Goal: Information Seeking & Learning: Learn about a topic

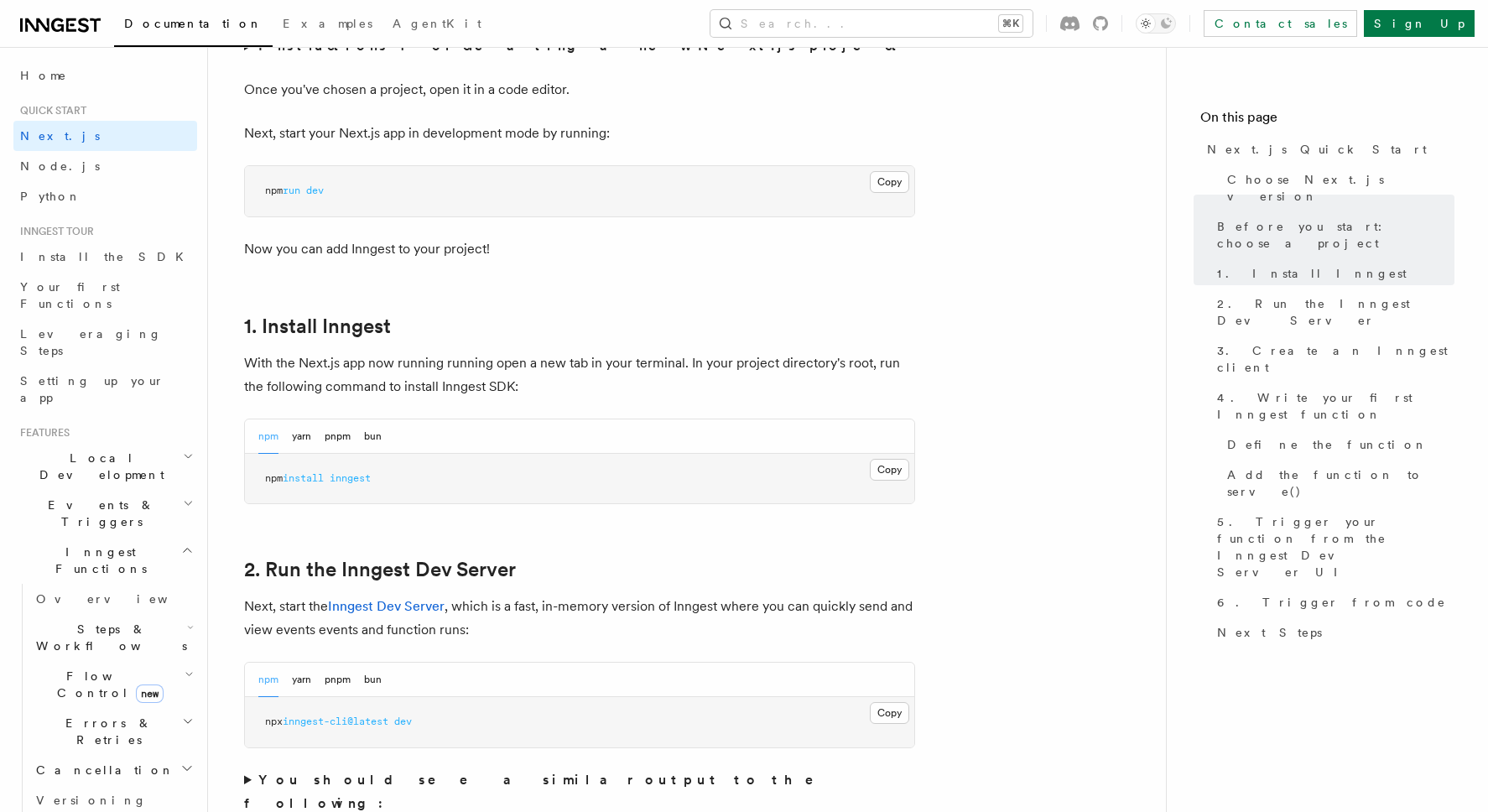
scroll to position [693, 0]
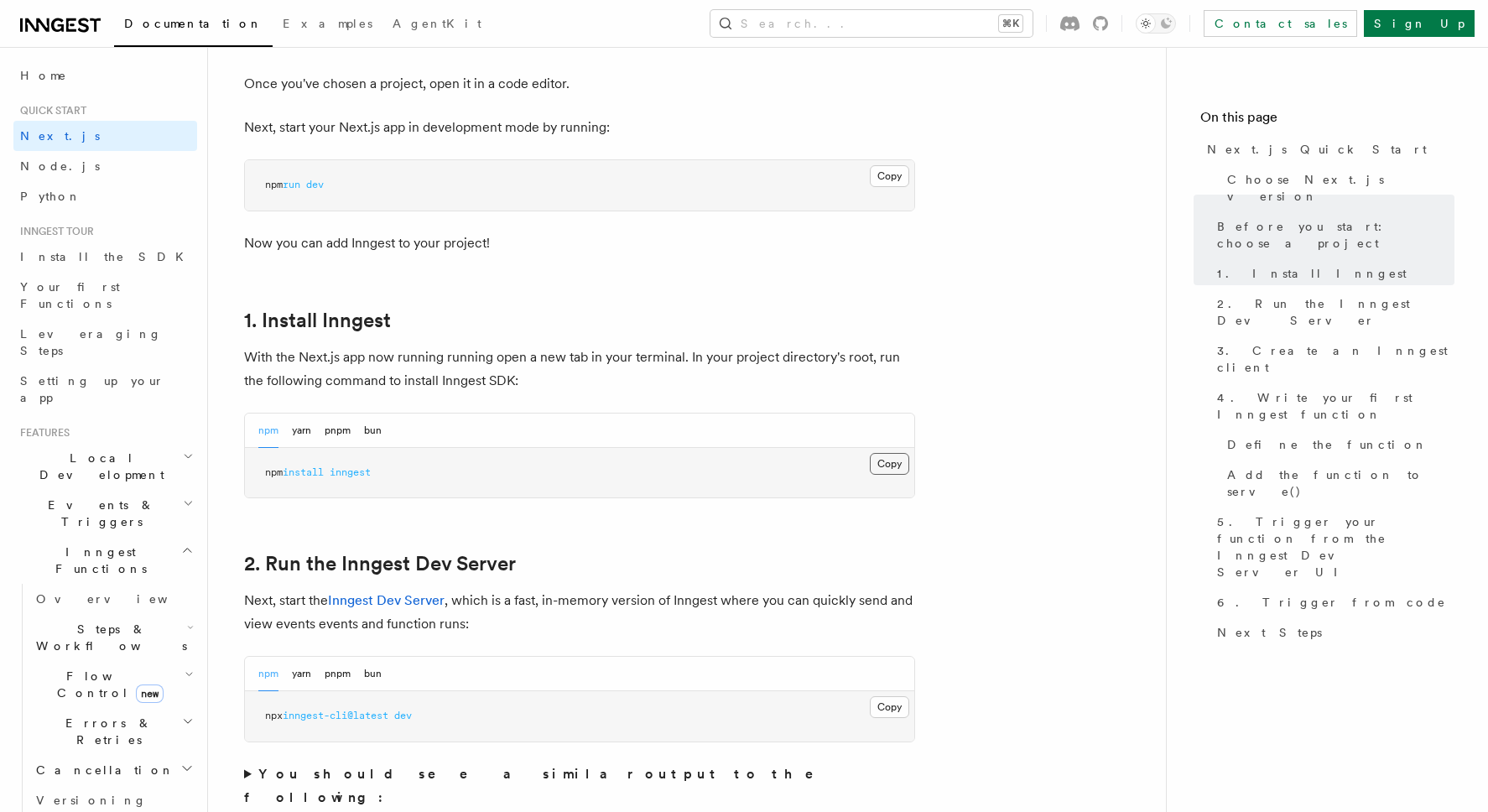
click at [885, 460] on button "Copy Copied" at bounding box center [890, 464] width 39 height 21
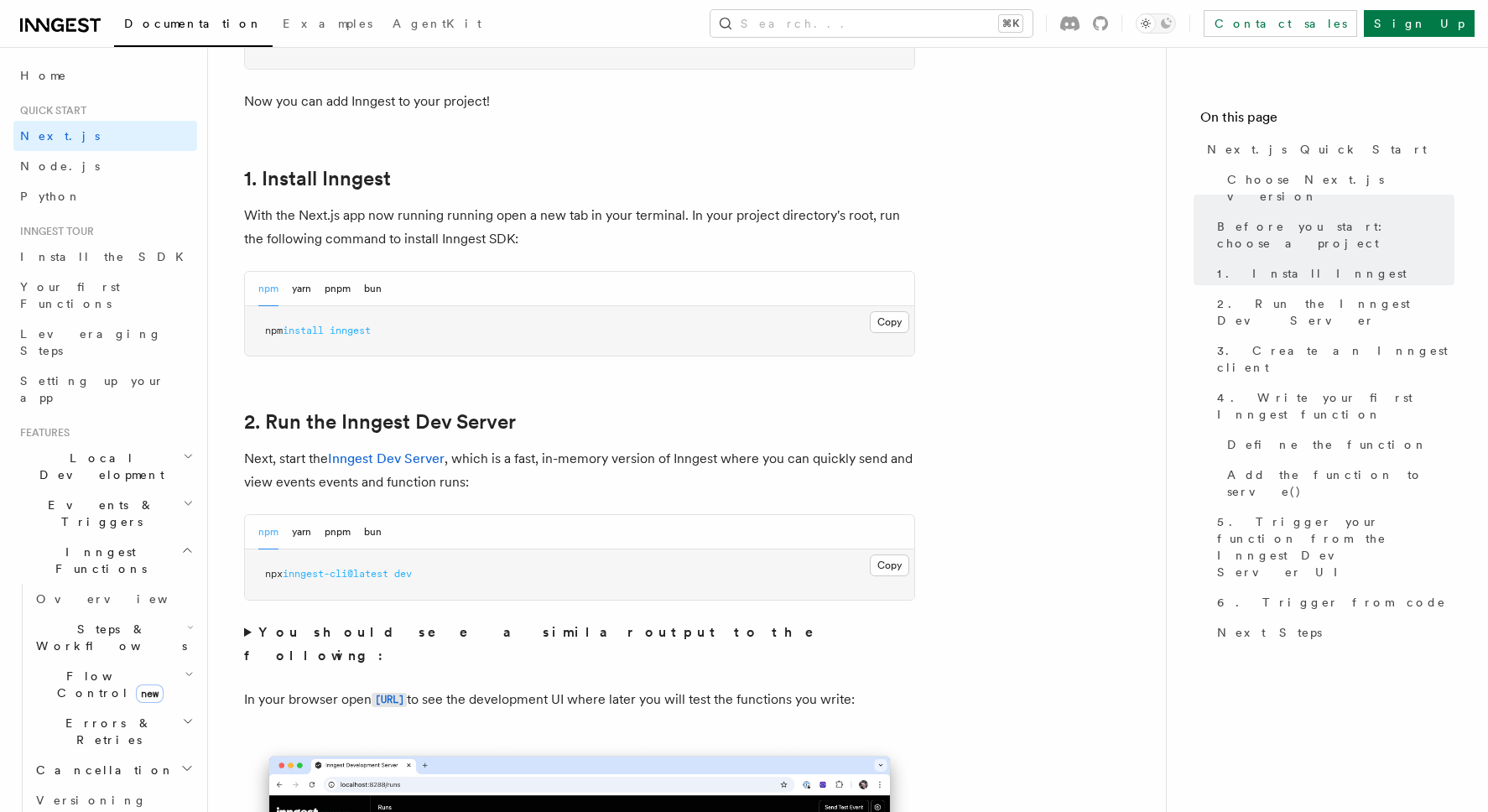
scroll to position [855, 0]
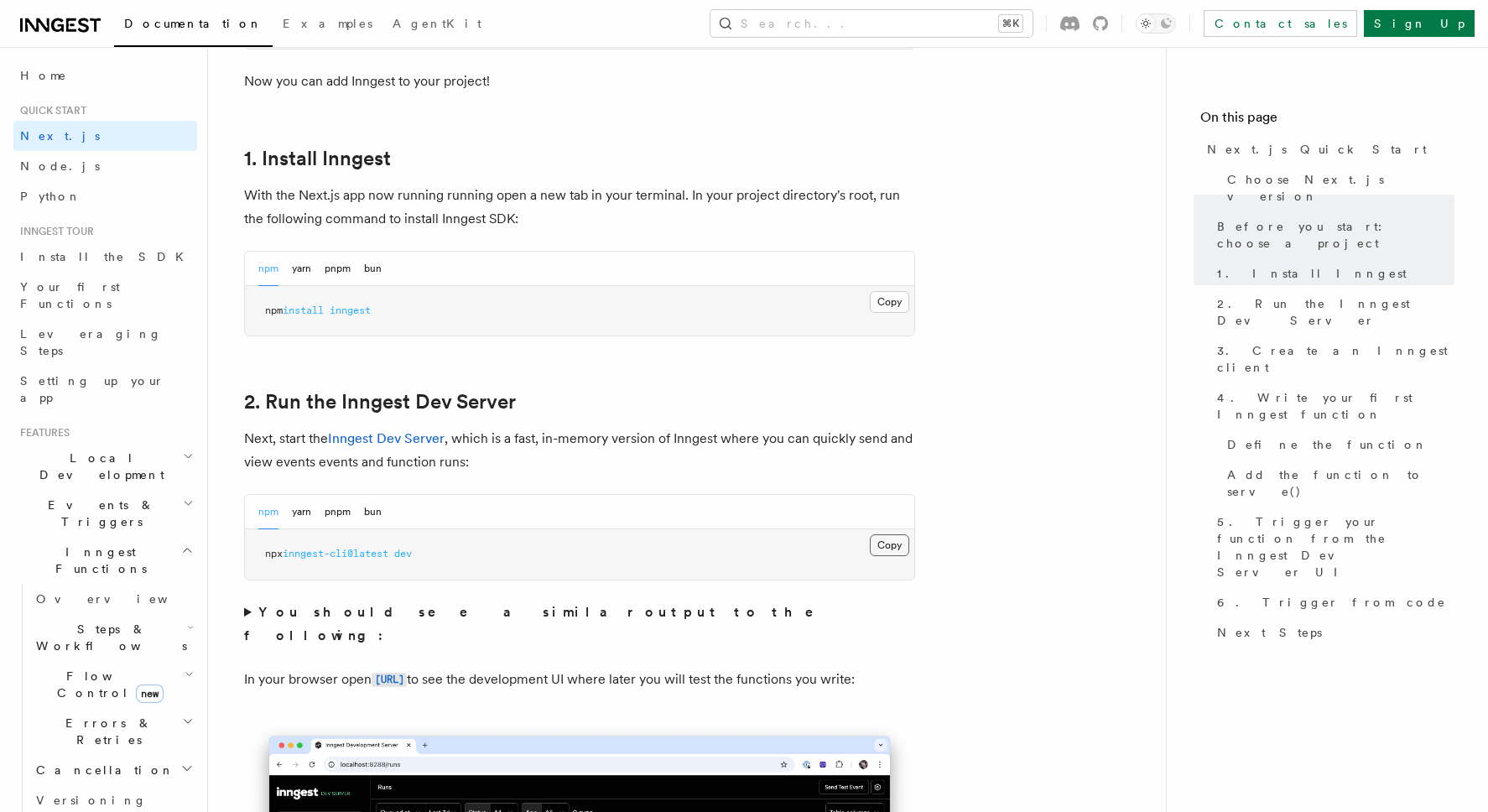
click at [886, 547] on button "Copy Copied" at bounding box center [890, 544] width 39 height 21
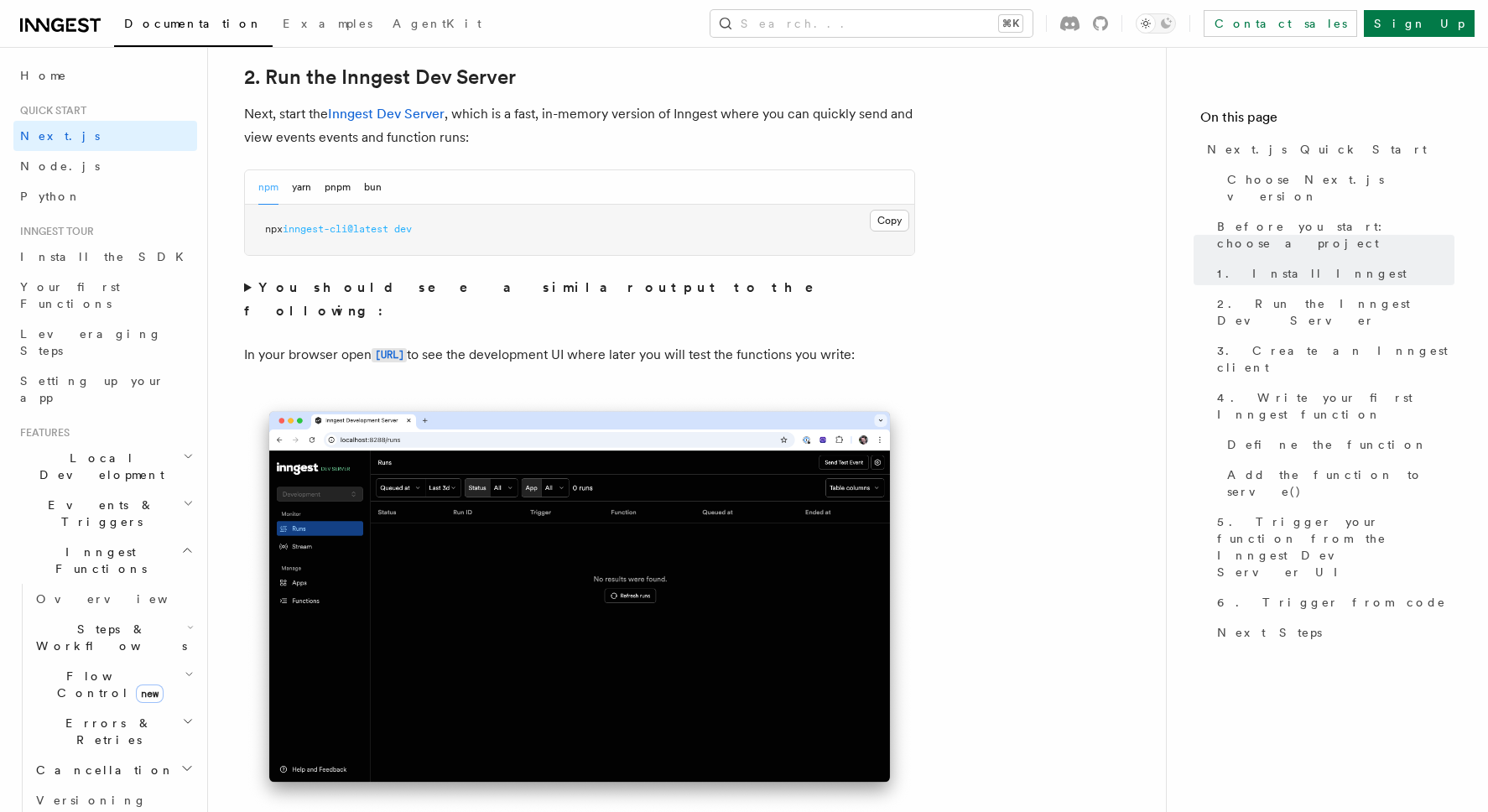
scroll to position [1184, 0]
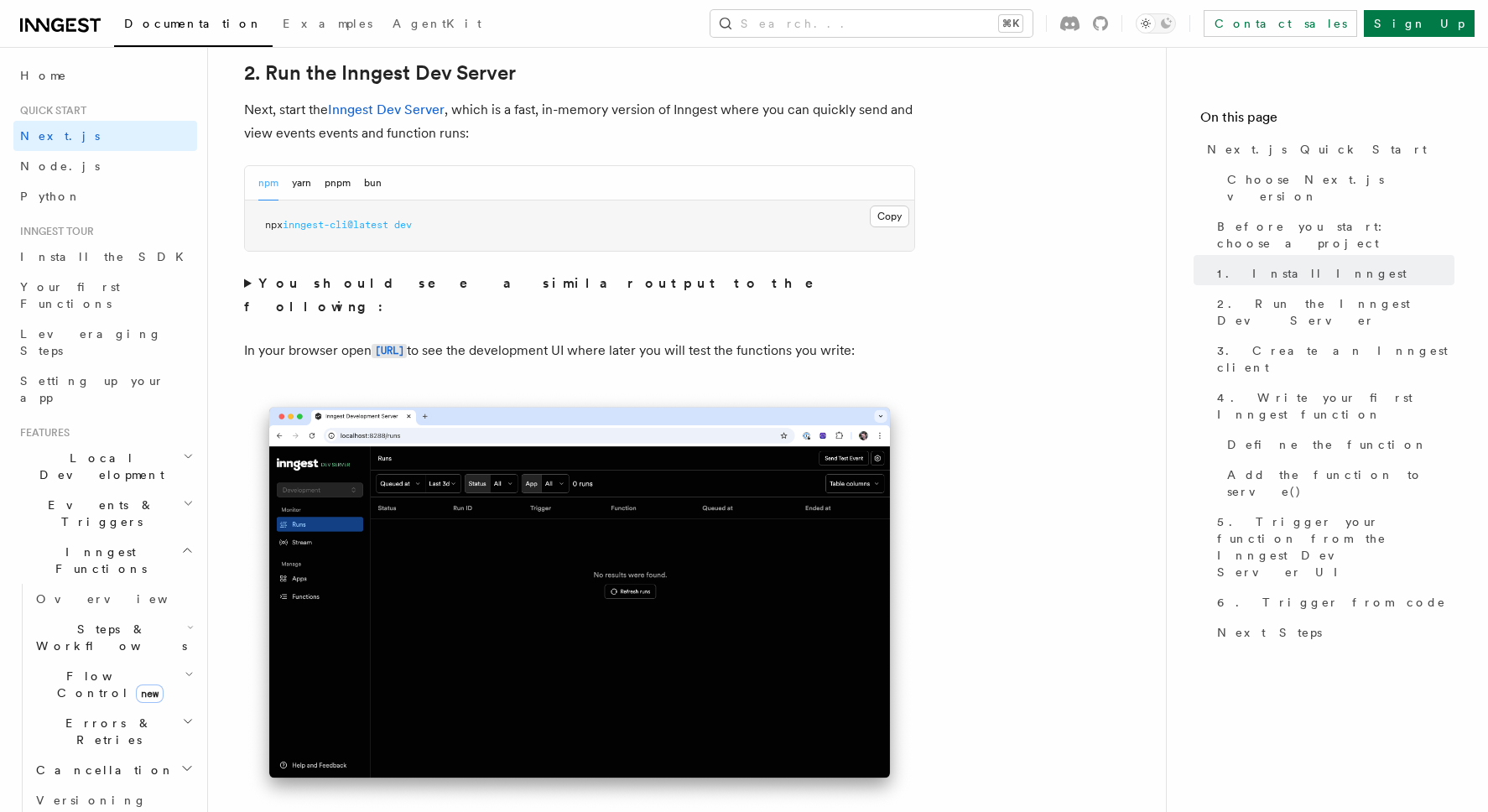
click at [877, 219] on button "Copy Copied" at bounding box center [890, 215] width 39 height 21
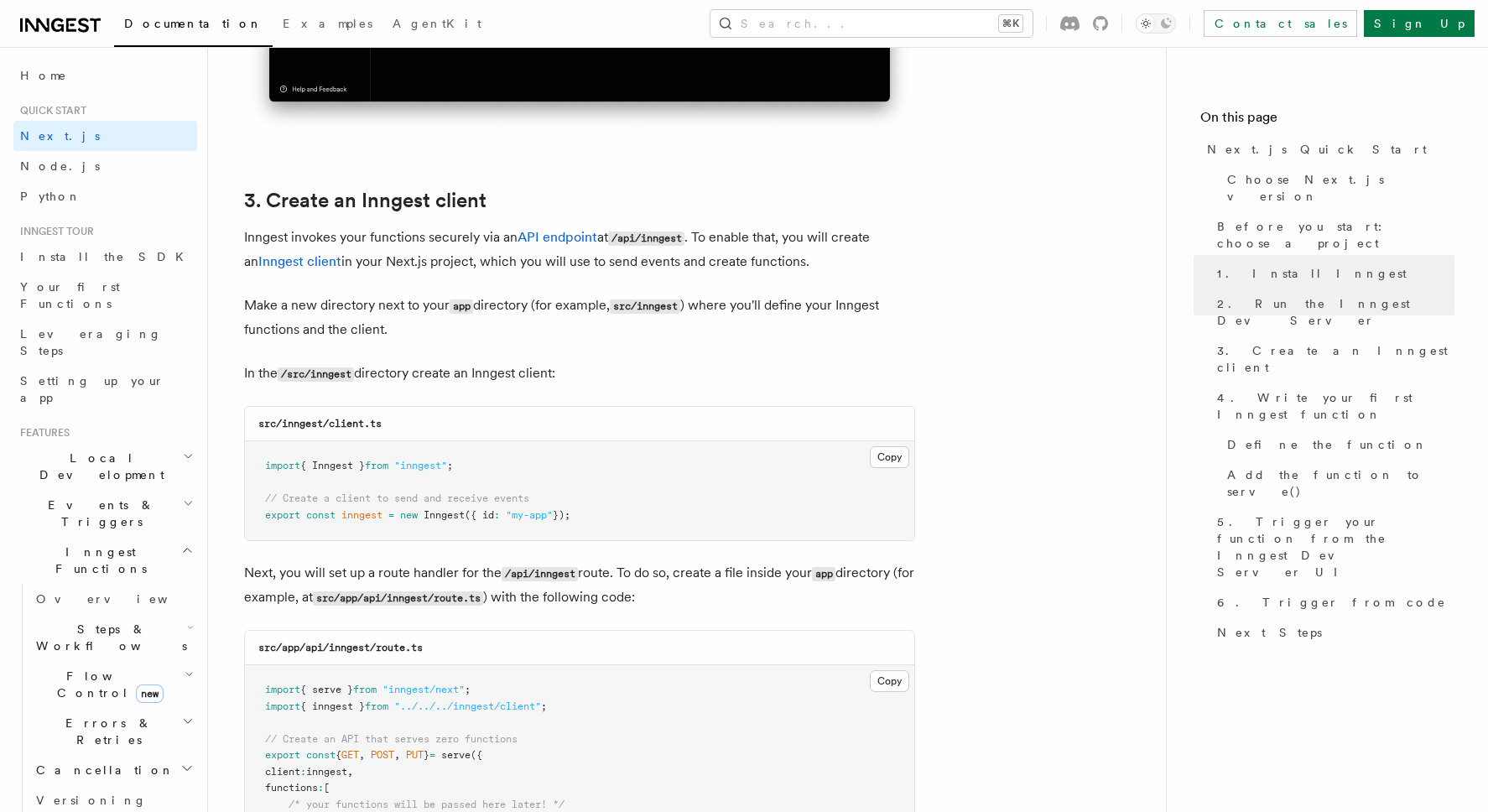
scroll to position [1865, 0]
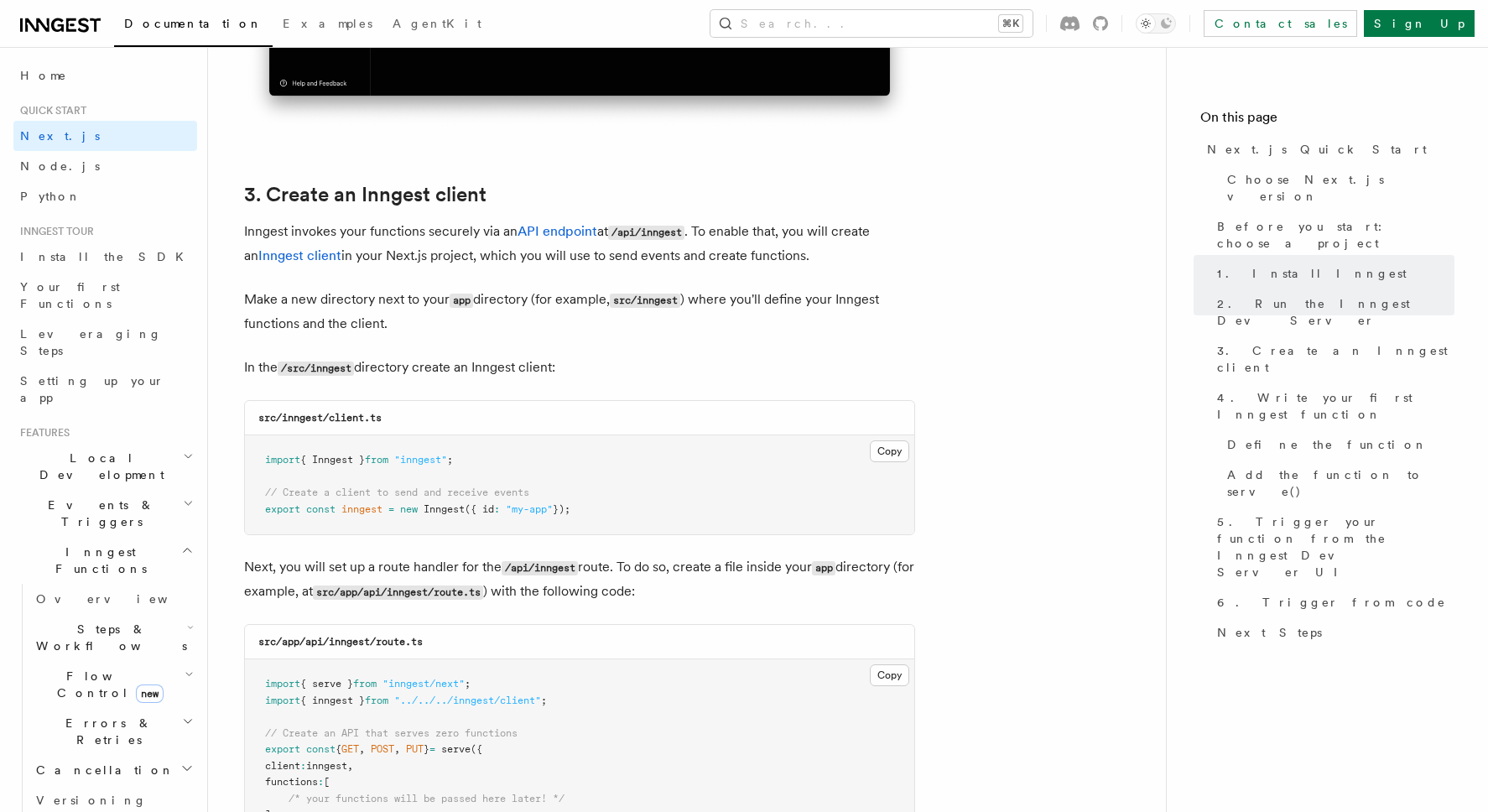
click at [343, 372] on code "/src/inngest" at bounding box center [315, 368] width 76 height 15
copy code "inngest"
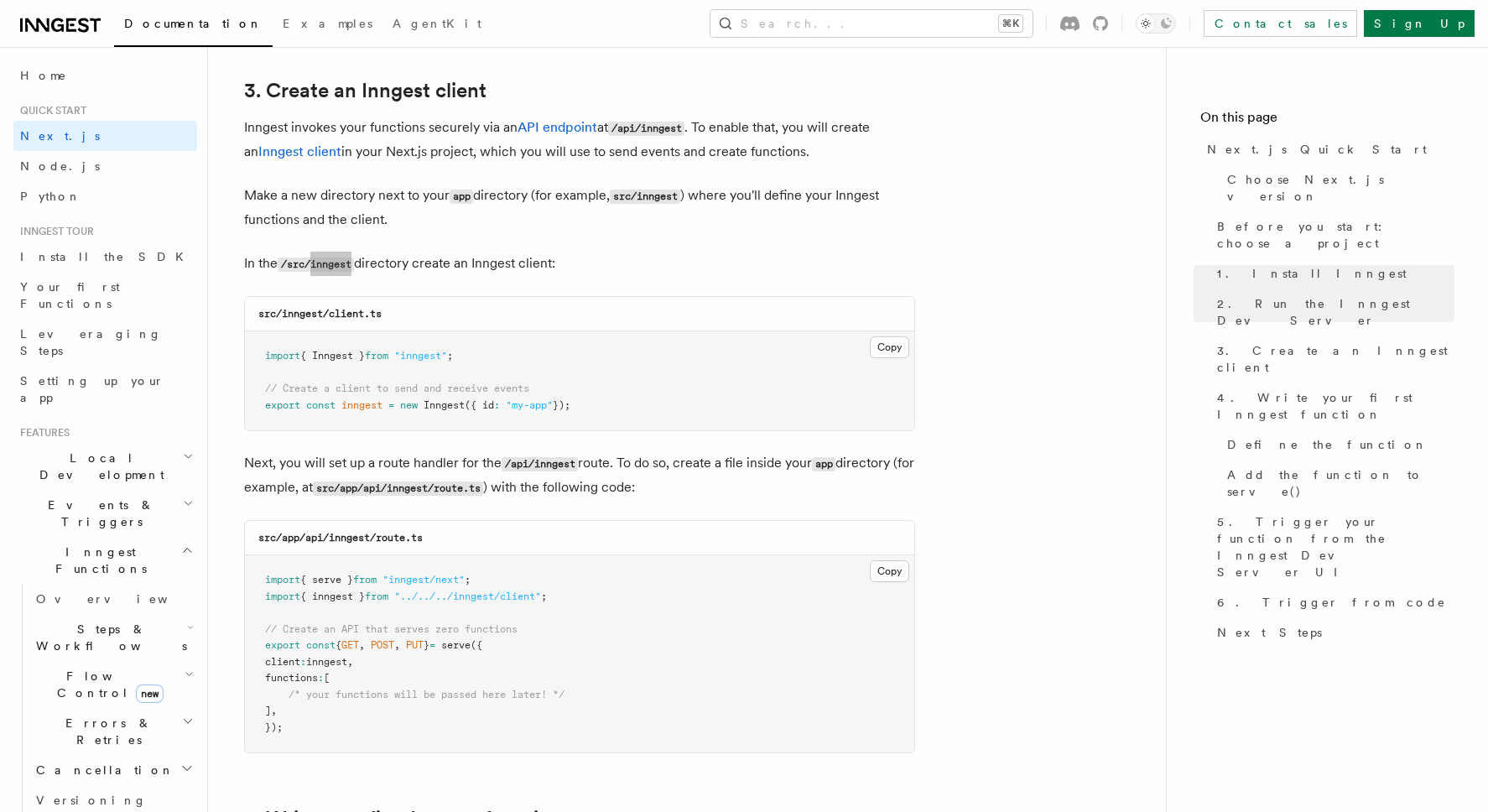
scroll to position [1972, 0]
drag, startPoint x: 331, startPoint y: 311, endPoint x: 418, endPoint y: 311, distance: 87.0
click at [418, 311] on div "src/inngest/client.ts" at bounding box center [580, 312] width 670 height 34
copy code "client.ts"
click at [895, 348] on button "Copy Copied" at bounding box center [890, 344] width 39 height 21
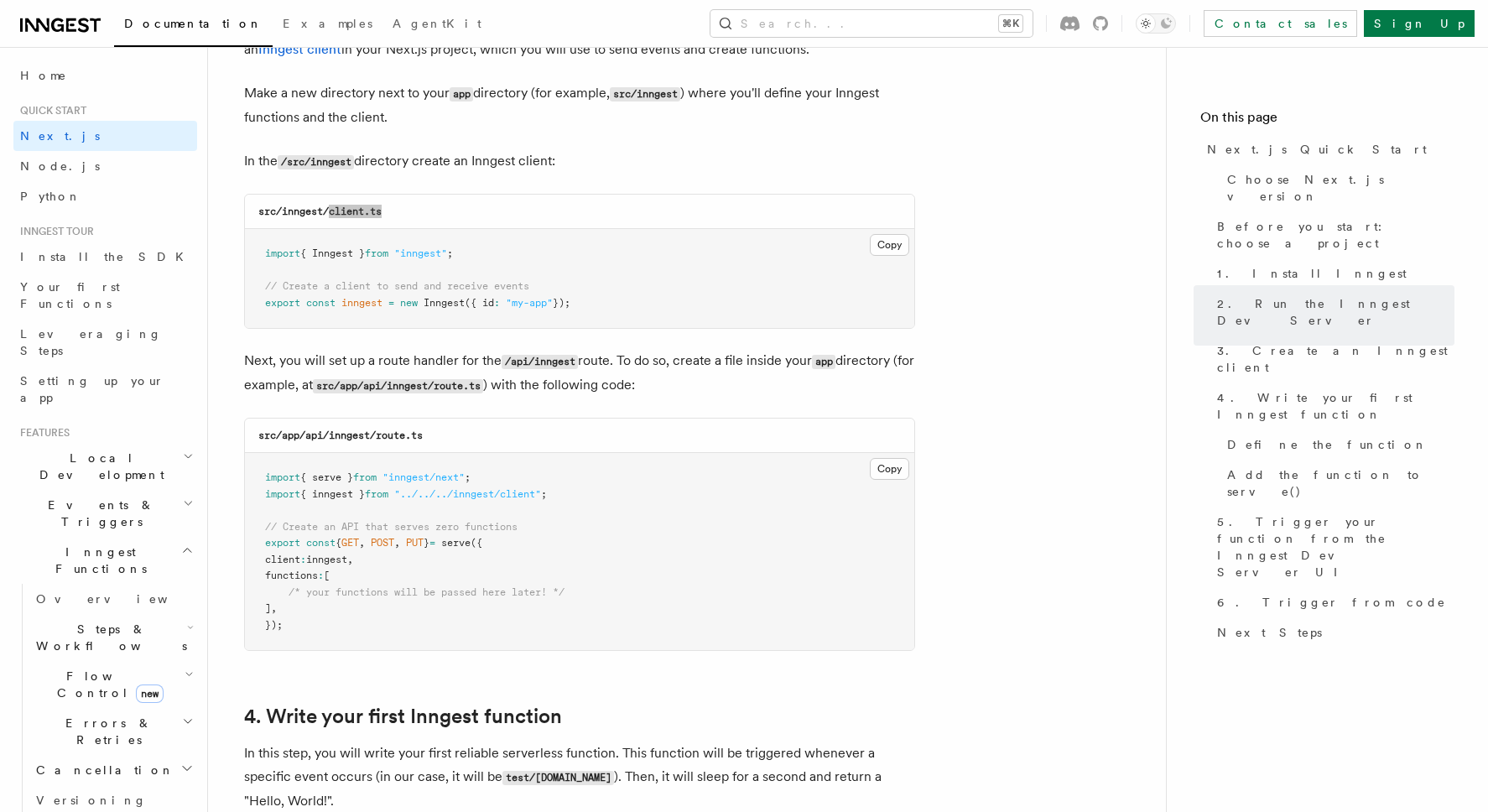
scroll to position [2092, 0]
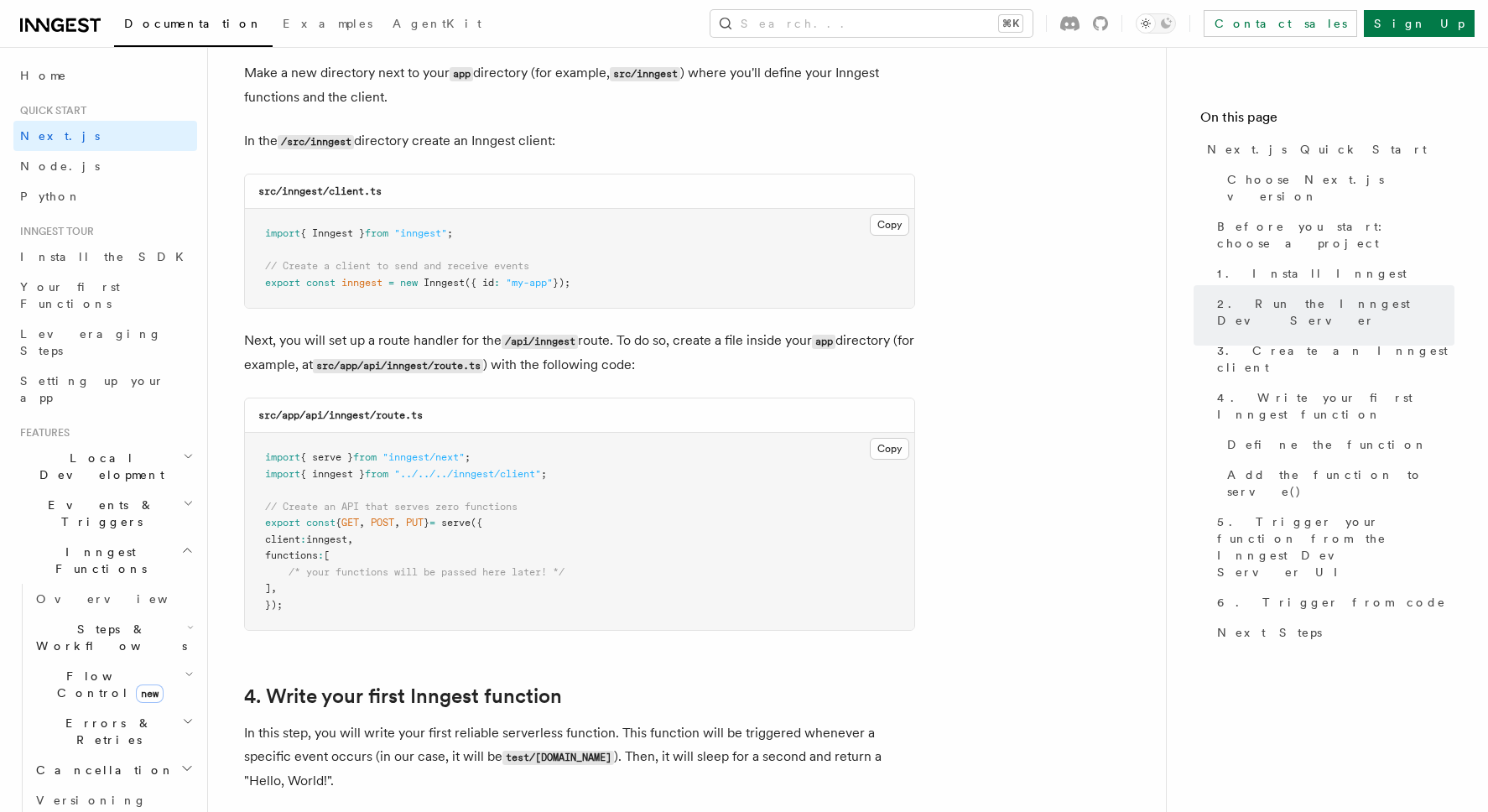
click at [385, 419] on code "src/app/api/inngest/route.ts" at bounding box center [341, 415] width 165 height 12
click at [386, 433] on div "src/app/api/inngest/route.ts" at bounding box center [580, 415] width 670 height 34
drag, startPoint x: 381, startPoint y: 420, endPoint x: 471, endPoint y: 420, distance: 90.0
click at [471, 420] on div "src/app/api/inngest/route.ts" at bounding box center [580, 415] width 670 height 34
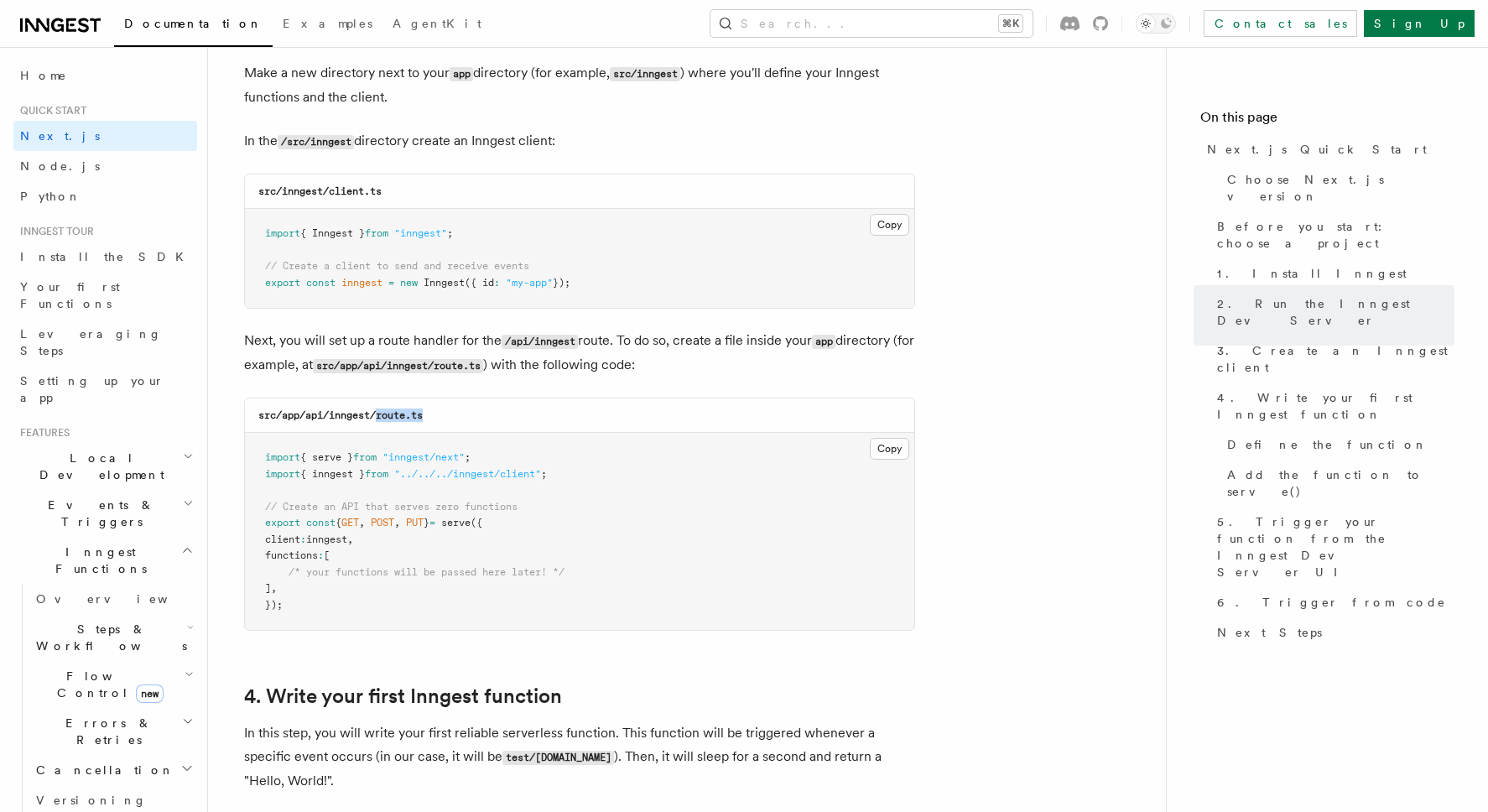
copy code "route.ts"
click at [878, 457] on button "Copy Copied" at bounding box center [890, 448] width 39 height 21
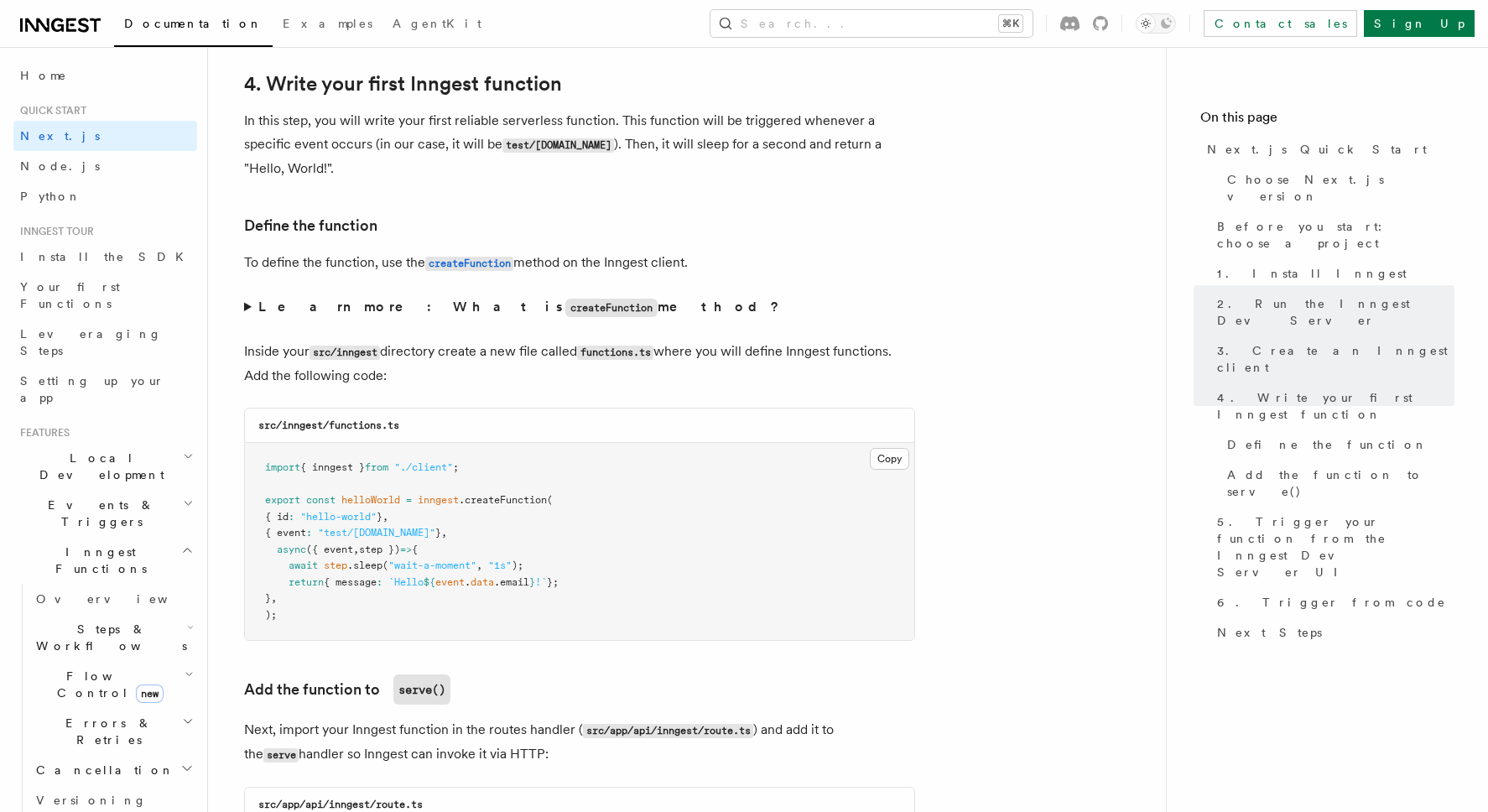
scroll to position [2706, 0]
drag, startPoint x: 588, startPoint y: 355, endPoint x: 663, endPoint y: 356, distance: 75.0
click at [664, 356] on p "Inside your src/inngest directory create a new file called functions.ts where y…" at bounding box center [580, 361] width 671 height 48
copy code "functions.ts"
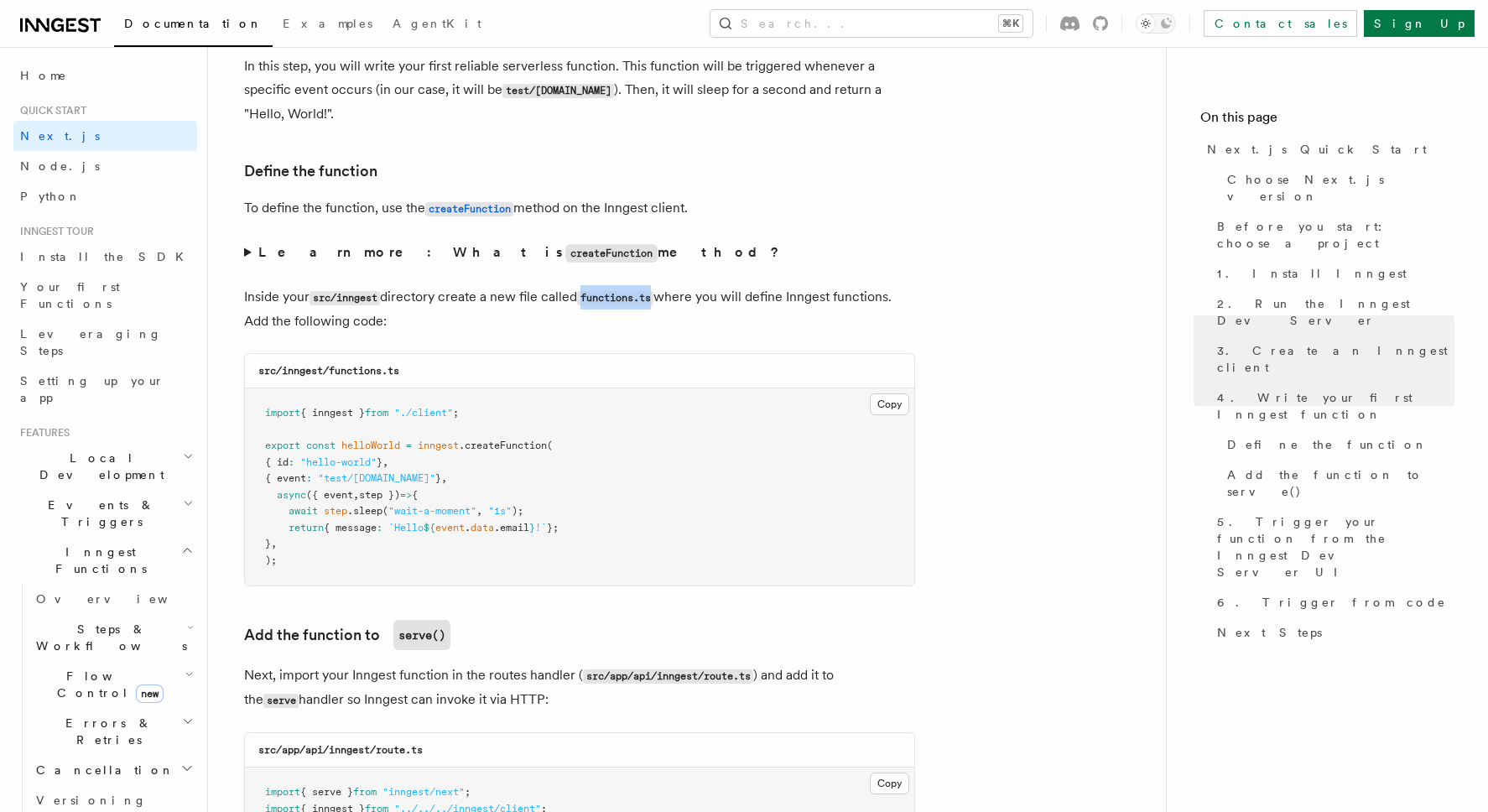
scroll to position [2763, 0]
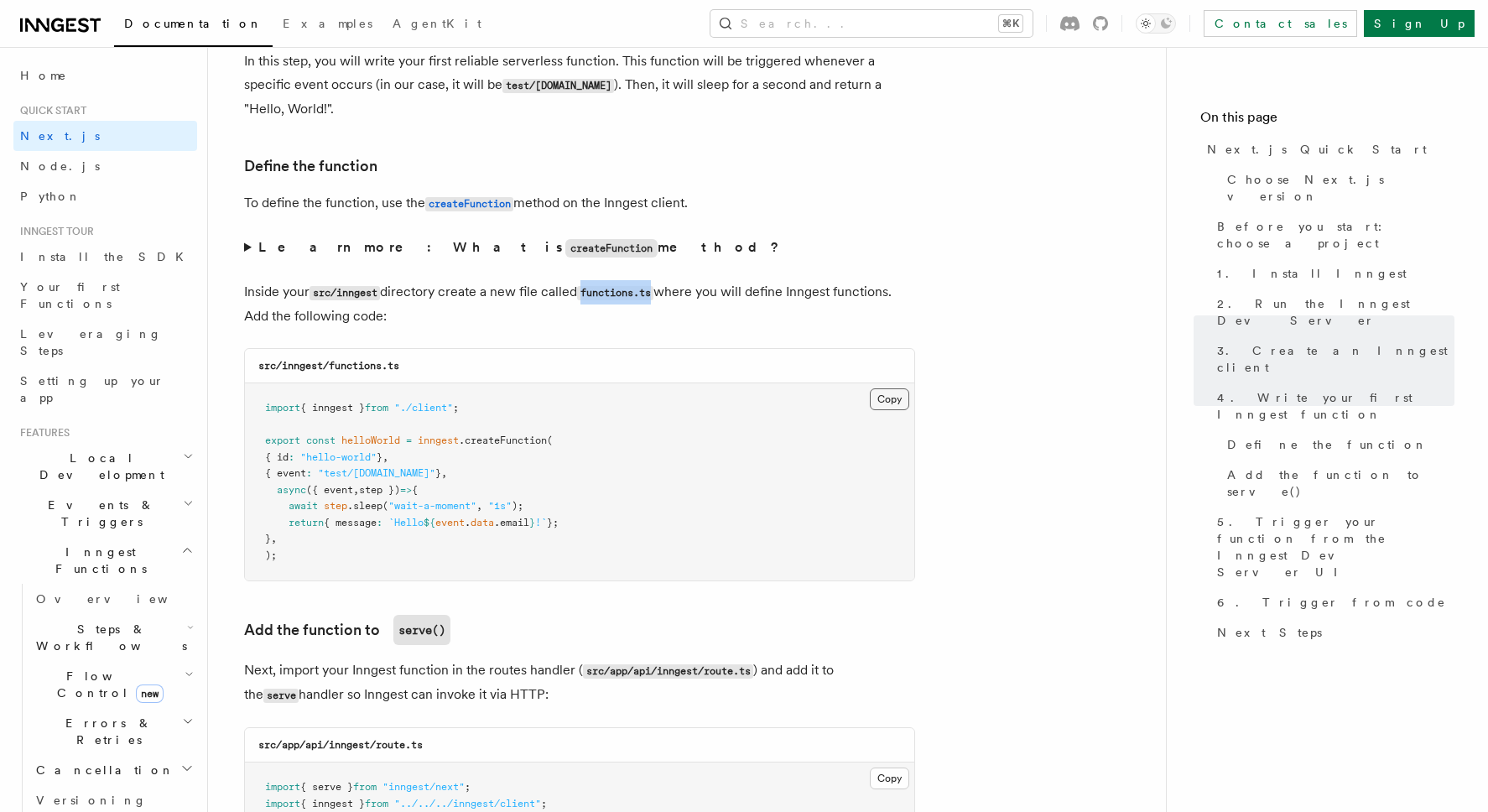
click at [891, 399] on button "Copy Copied" at bounding box center [890, 398] width 39 height 21
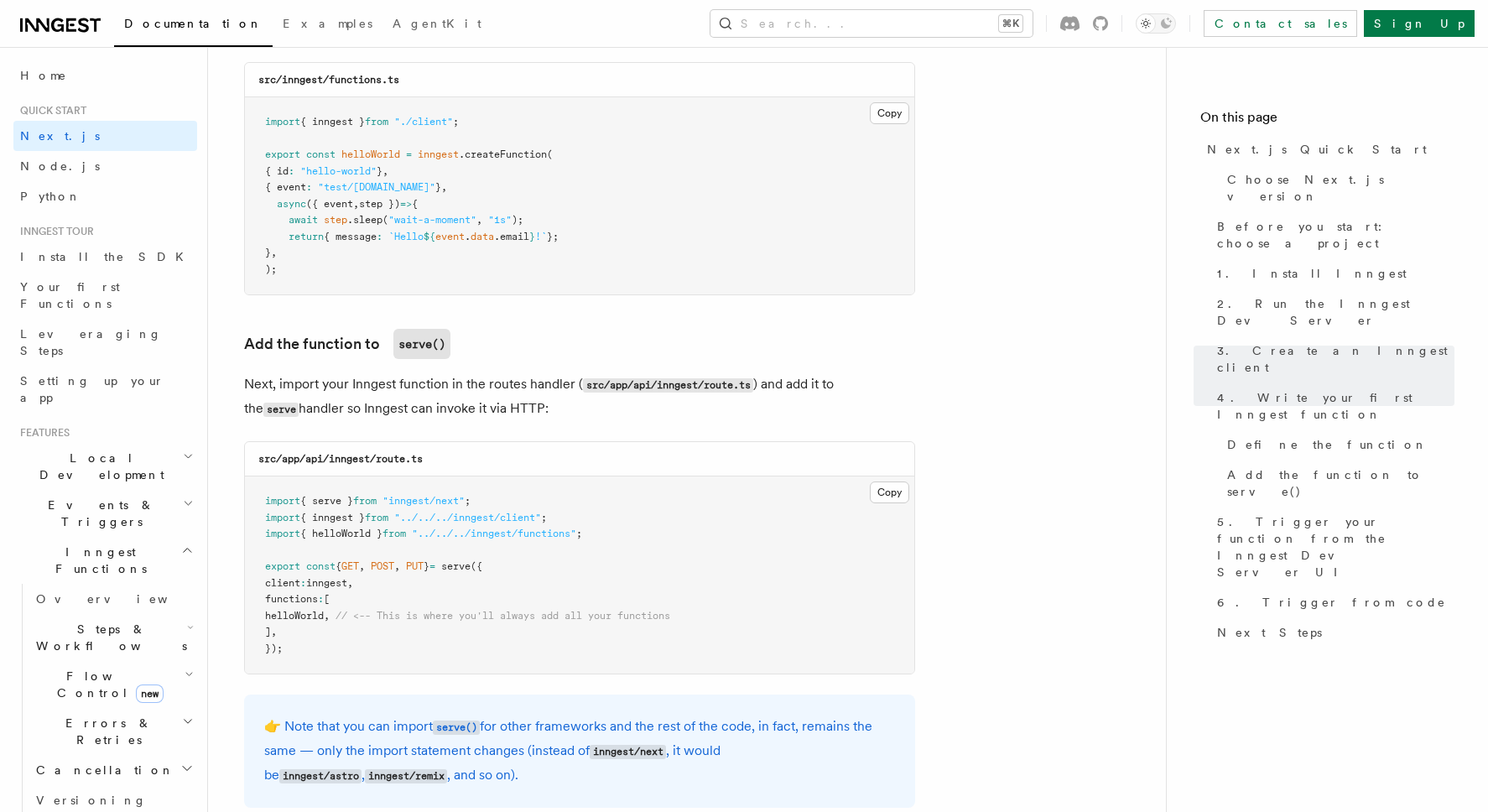
scroll to position [3084, 0]
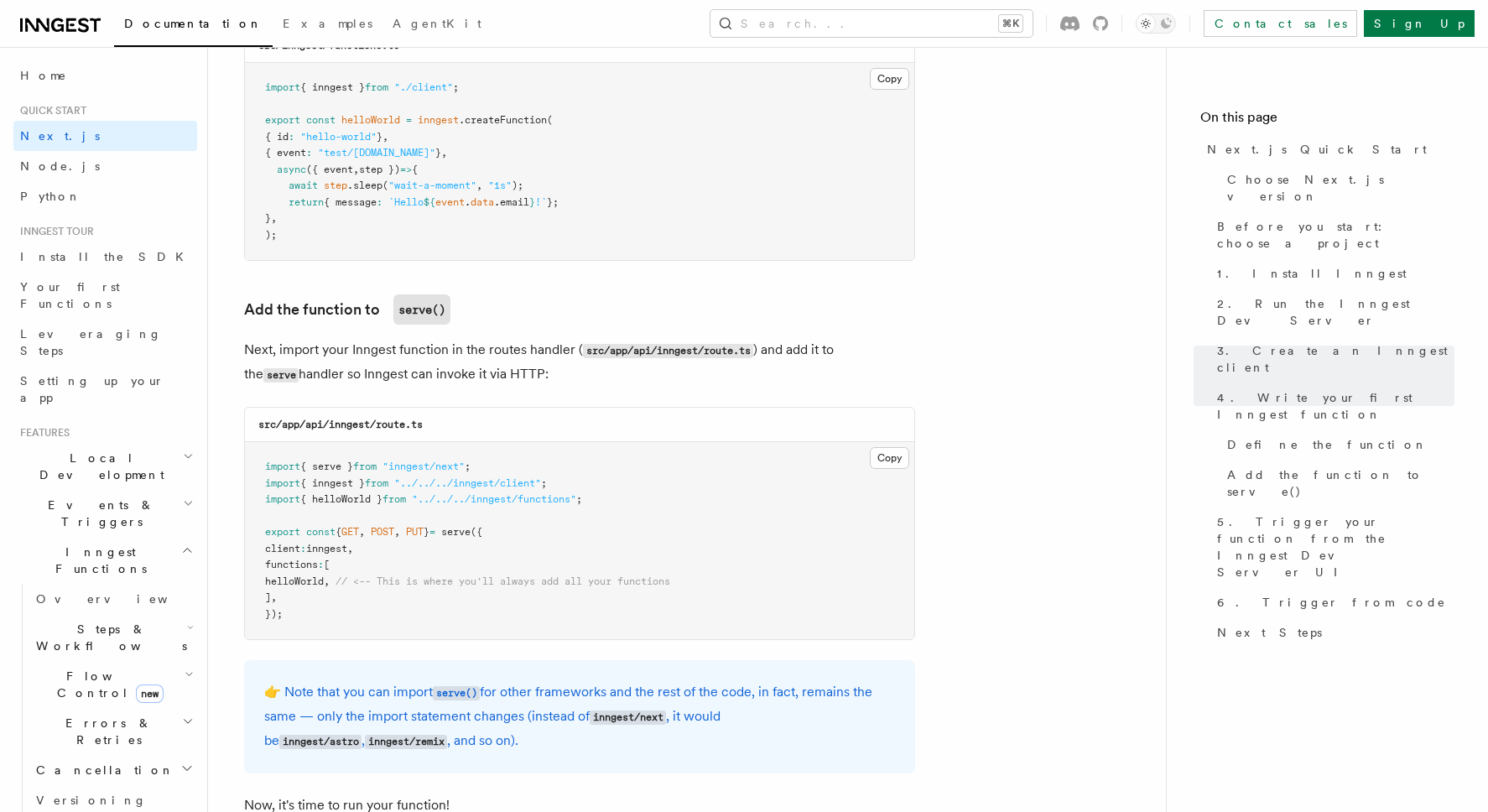
click at [323, 587] on span "helloWorld" at bounding box center [295, 581] width 58 height 12
copy span "helloWorld"
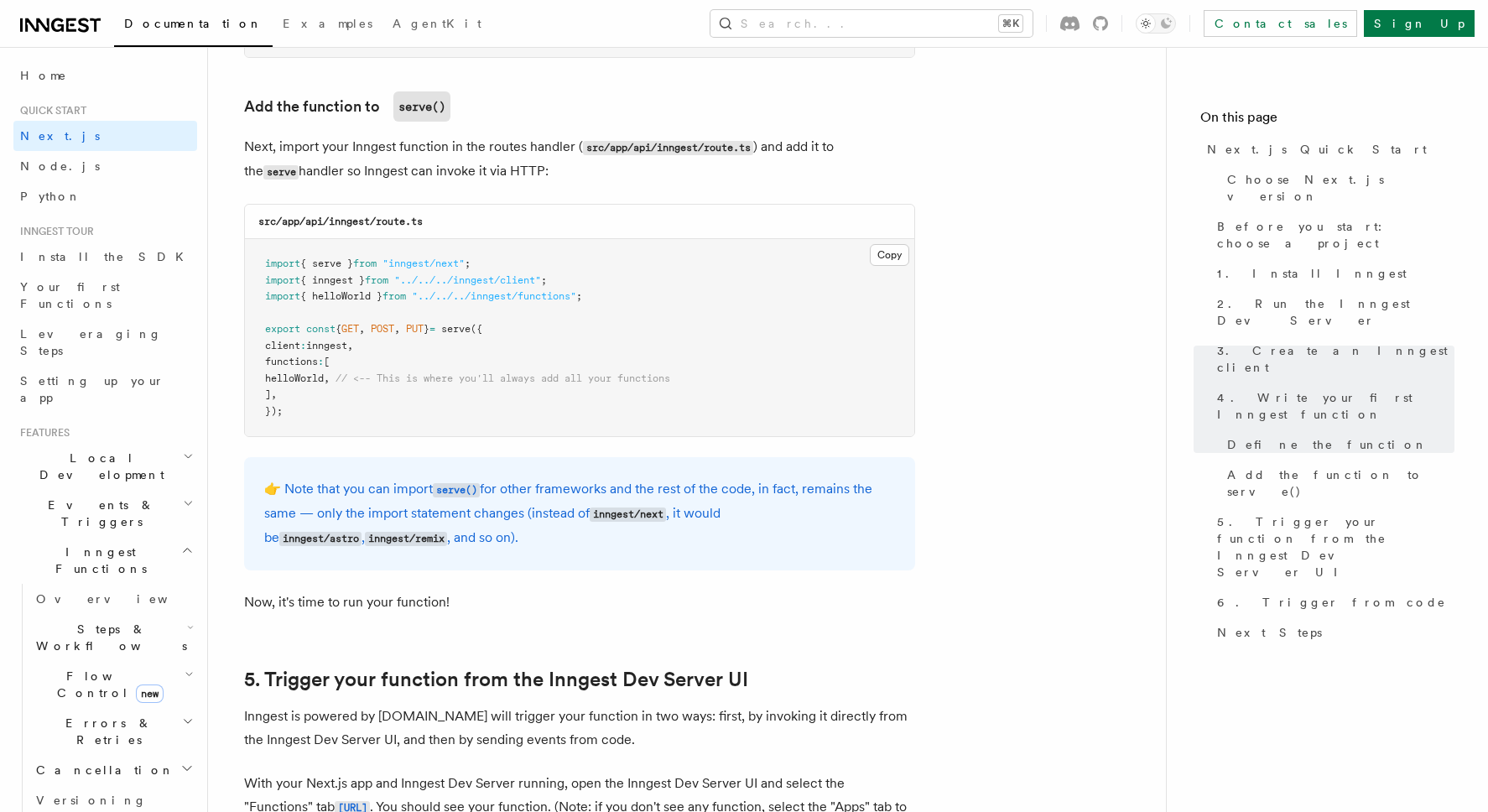
scroll to position [3289, 0]
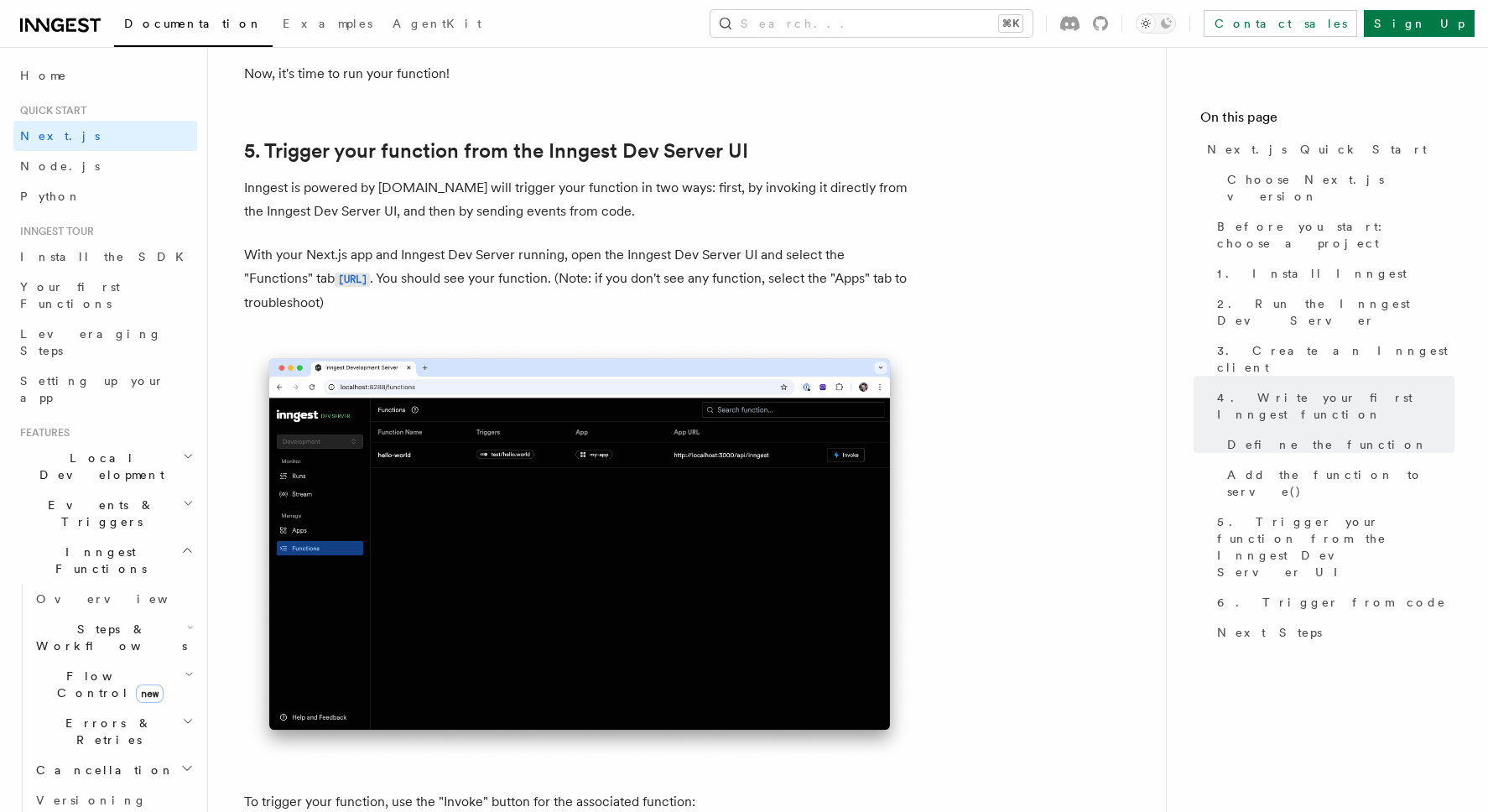
scroll to position [3817, 0]
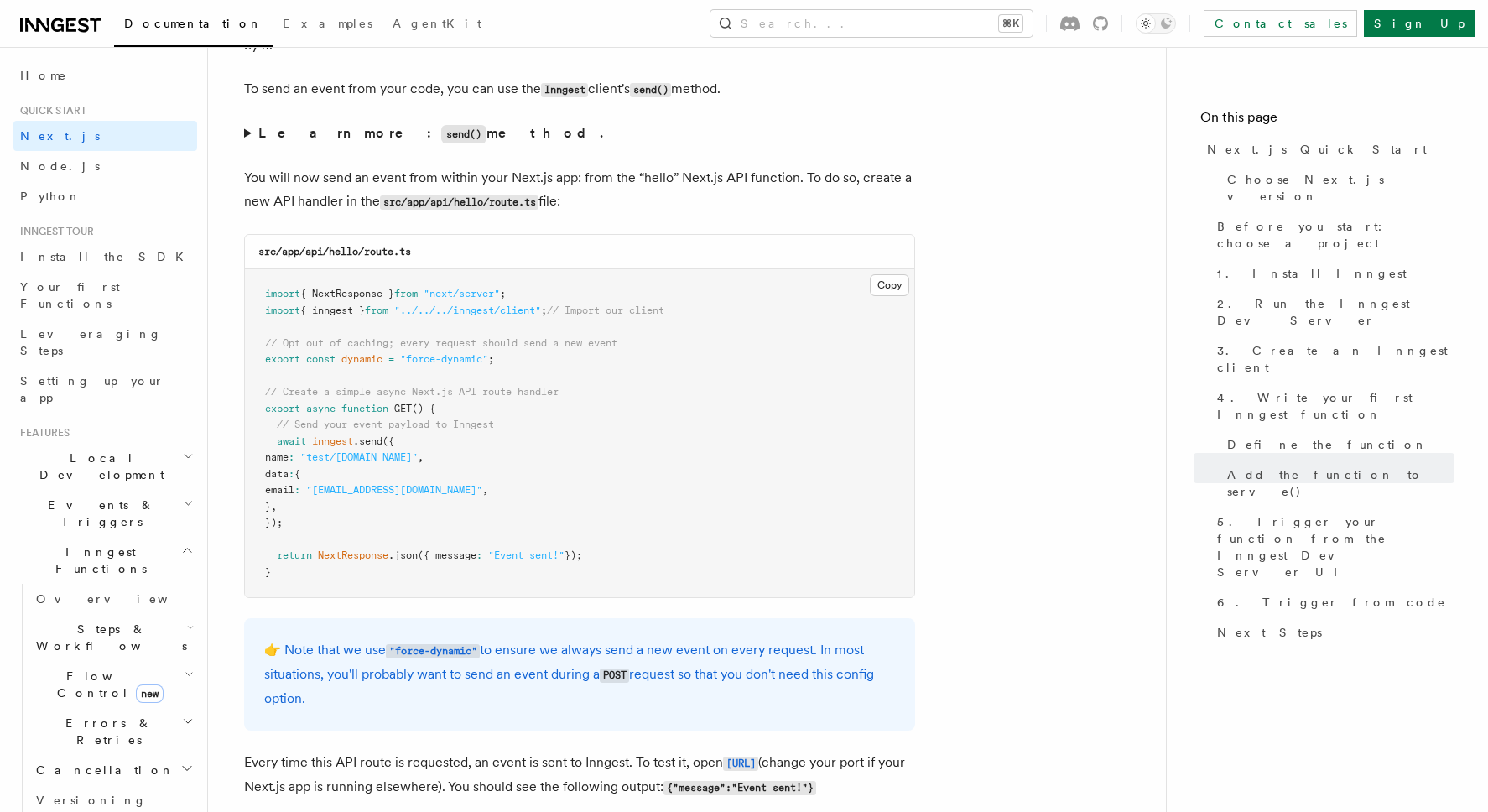
scroll to position [8698, 0]
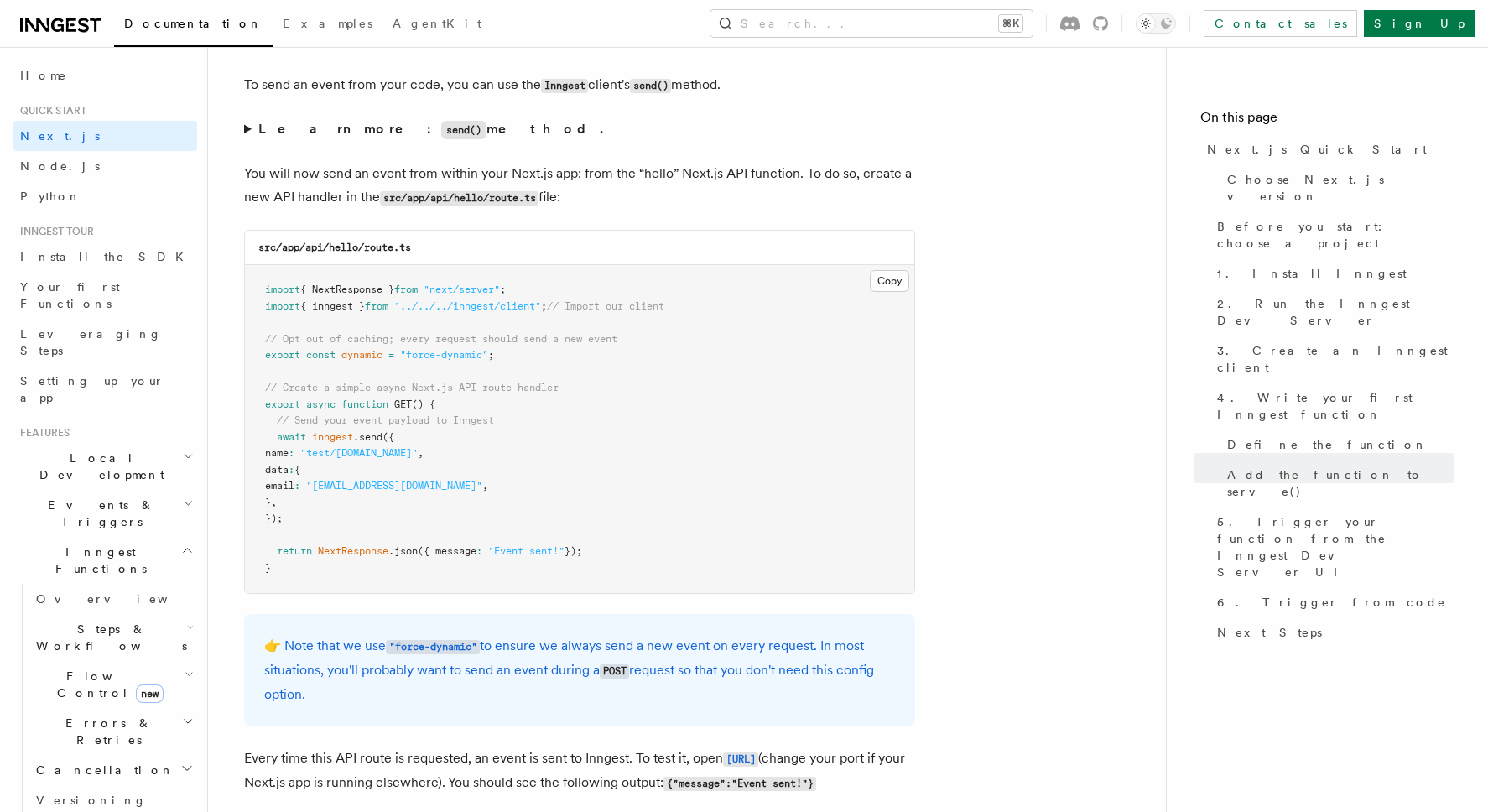
click at [890, 275] on pre "import { NextResponse } from "next/server" ; import { inngest } from "../../../…" at bounding box center [580, 429] width 670 height 328
click at [890, 283] on button "Copy Copied" at bounding box center [890, 281] width 39 height 21
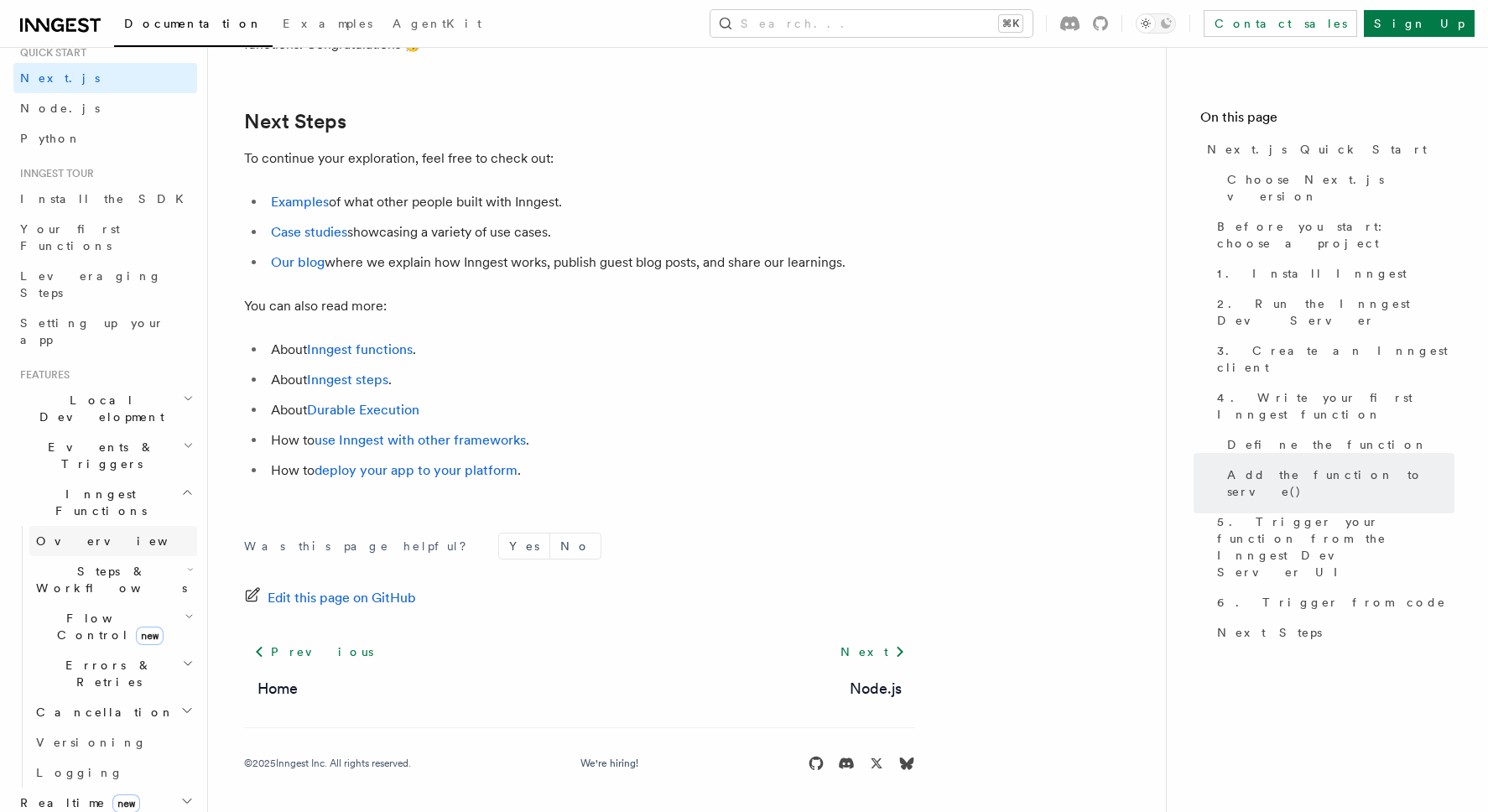
scroll to position [59, 0]
click at [191, 489] on icon "button" at bounding box center [187, 491] width 8 height 4
click at [192, 621] on icon "button" at bounding box center [187, 628] width 14 height 14
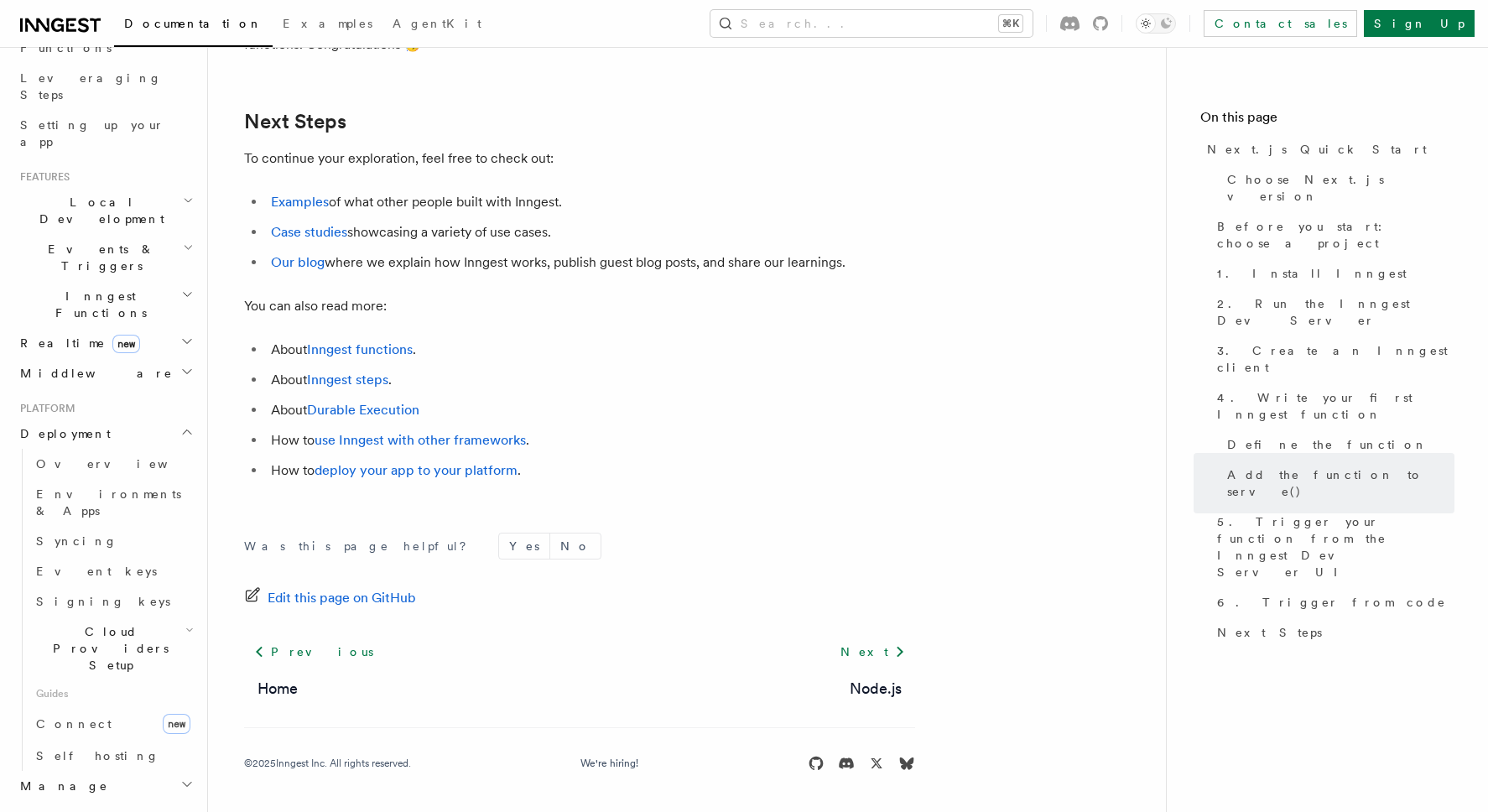
scroll to position [259, 0]
click at [176, 613] on h2 "Cloud Providers Setup" at bounding box center [112, 645] width 167 height 64
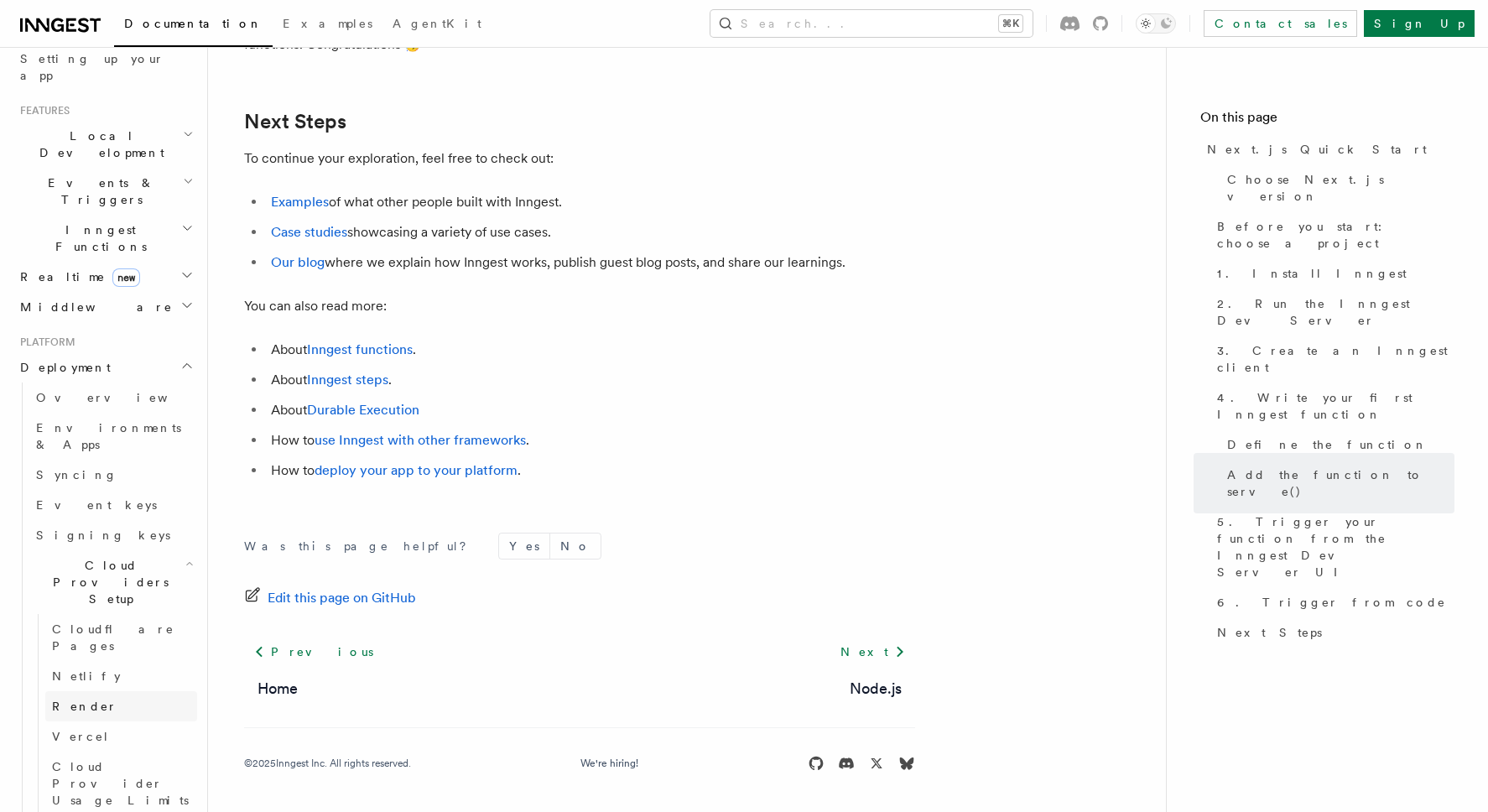
scroll to position [327, 0]
click at [107, 716] on link "Vercel" at bounding box center [121, 730] width 152 height 30
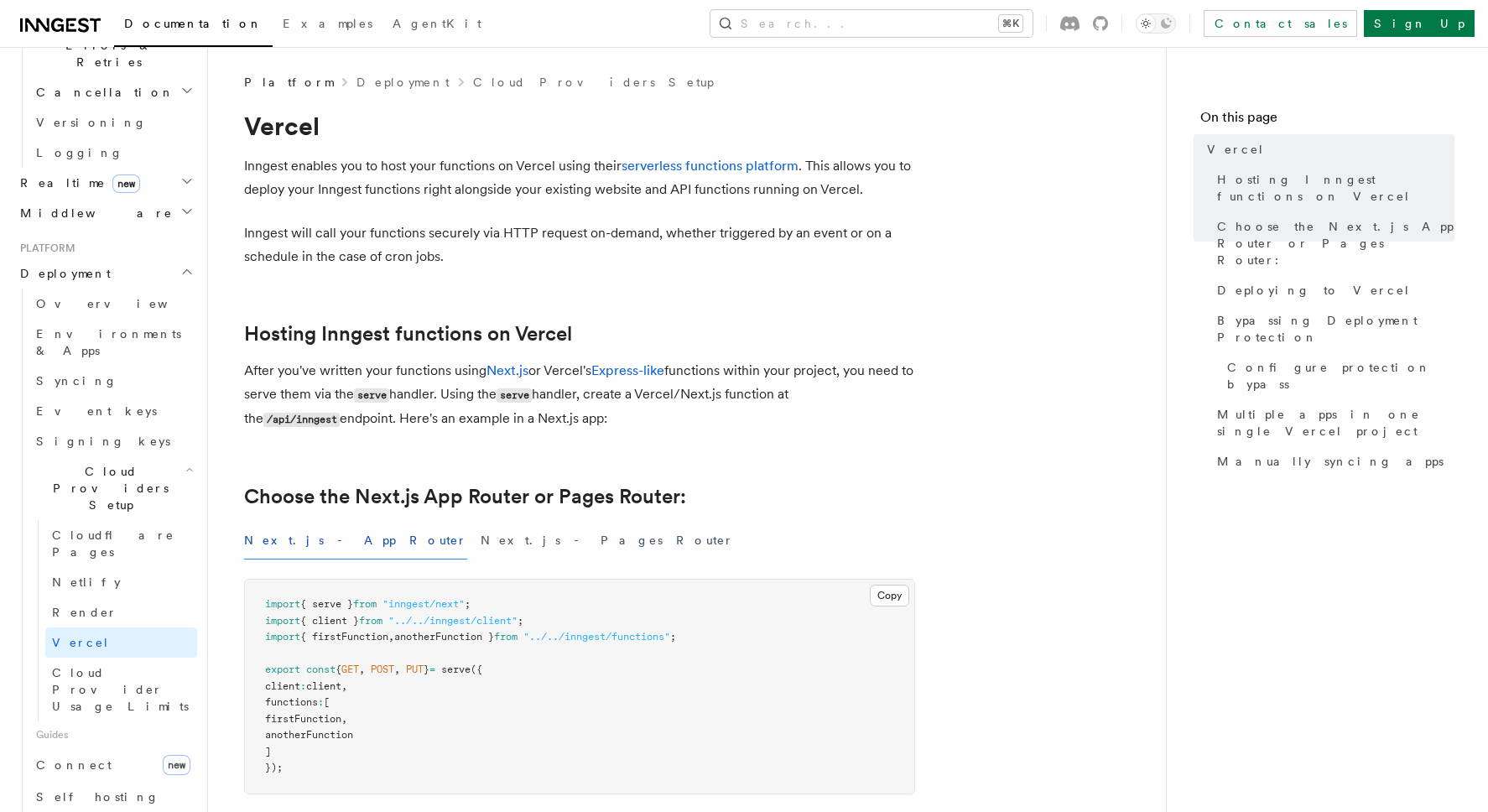
scroll to position [763, 0]
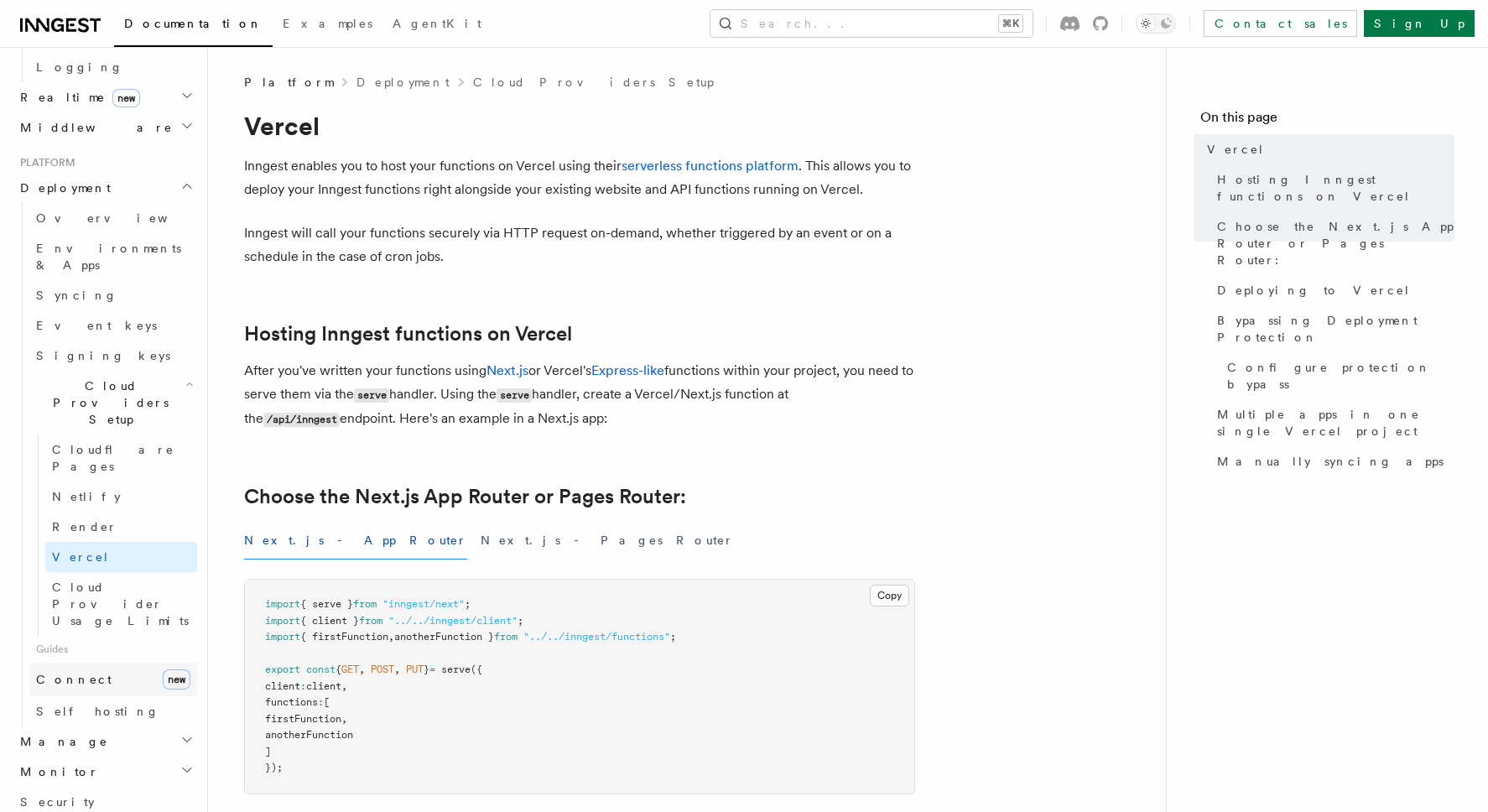
click at [77, 673] on span "Connect" at bounding box center [74, 680] width 76 height 14
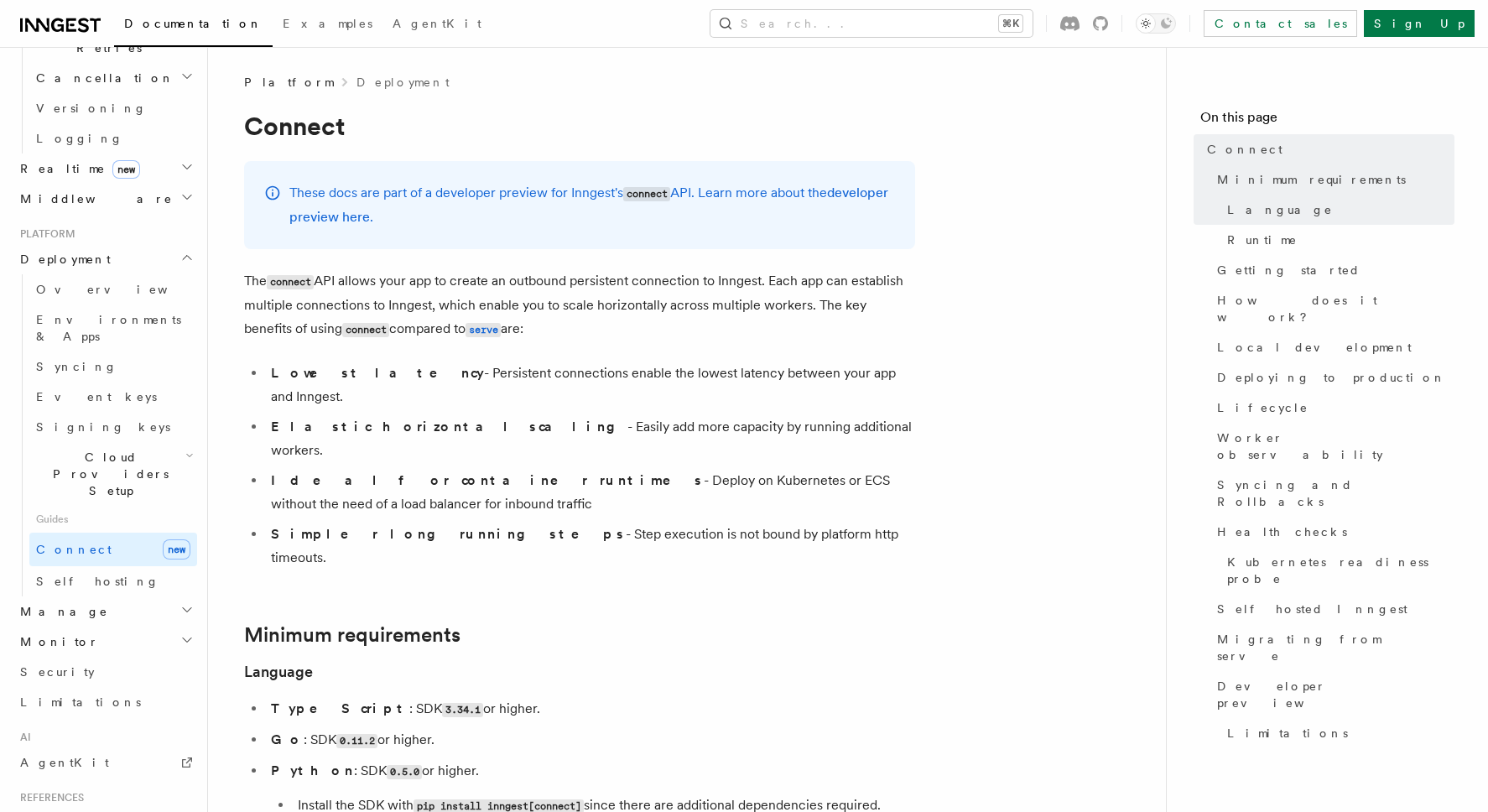
scroll to position [688, 0]
click at [143, 452] on span "Cloud Providers Setup" at bounding box center [107, 477] width 156 height 51
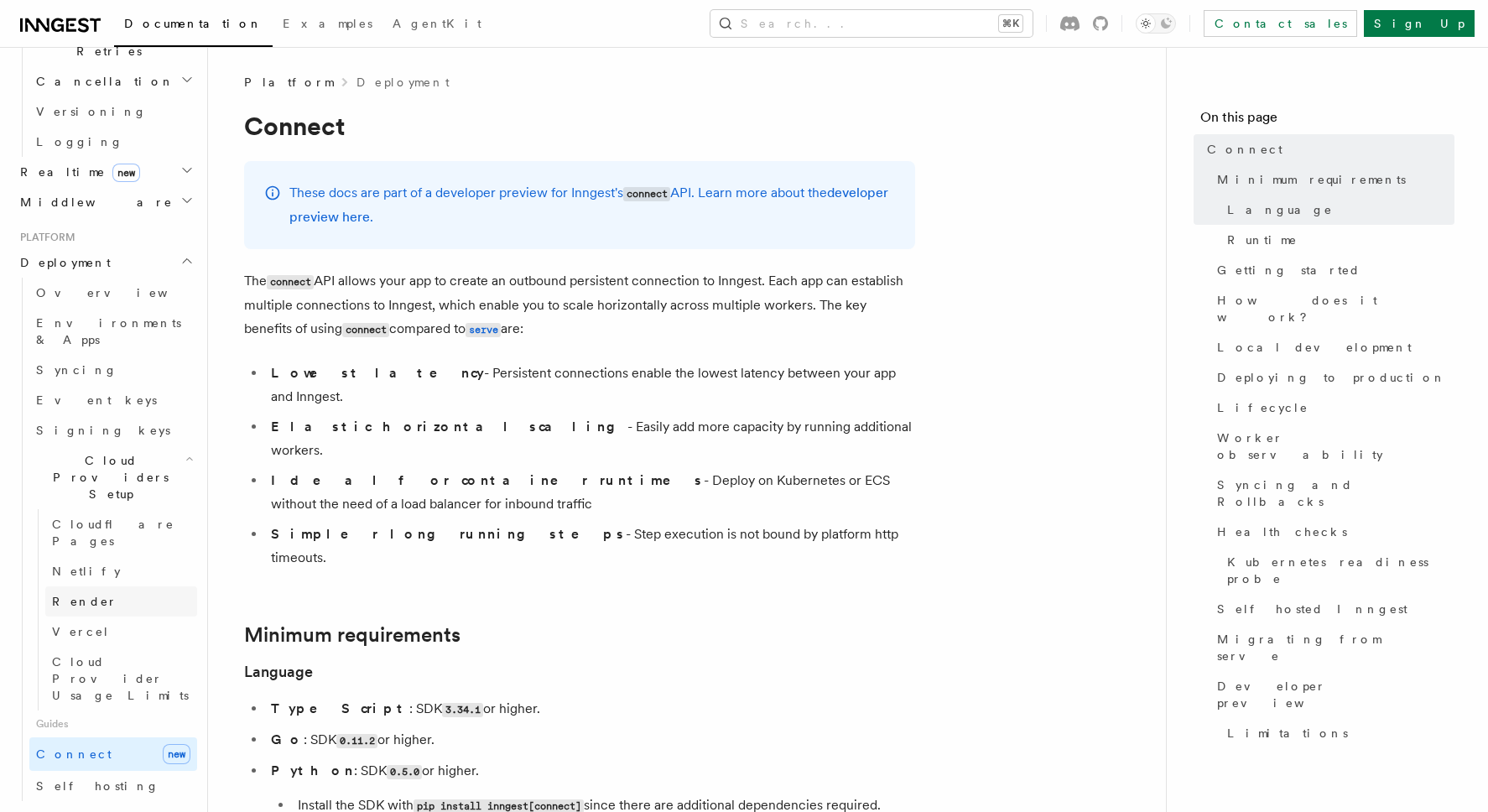
click at [101, 586] on link "Render" at bounding box center [121, 601] width 152 height 30
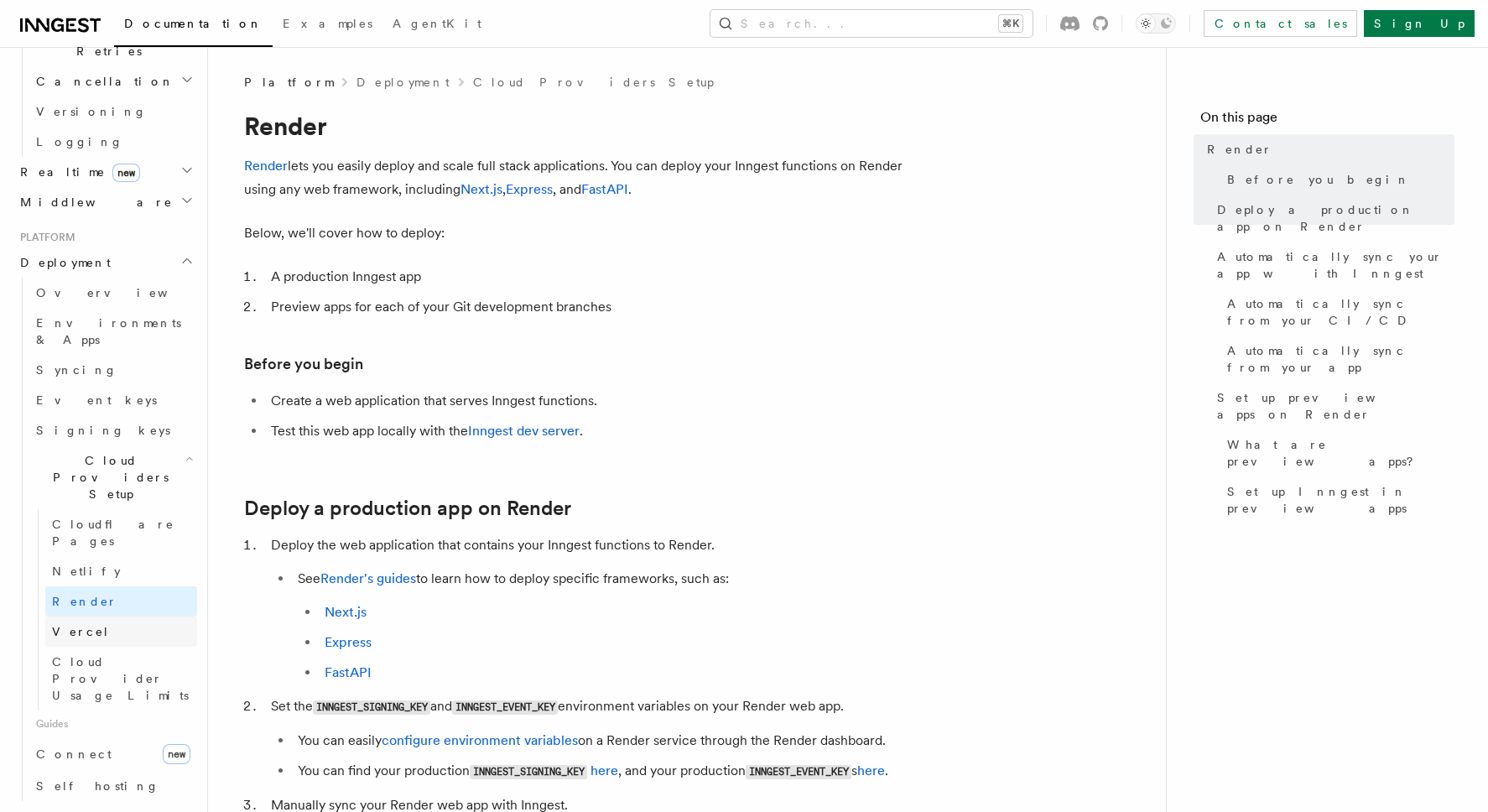
click at [86, 616] on link "Vercel" at bounding box center [121, 631] width 152 height 30
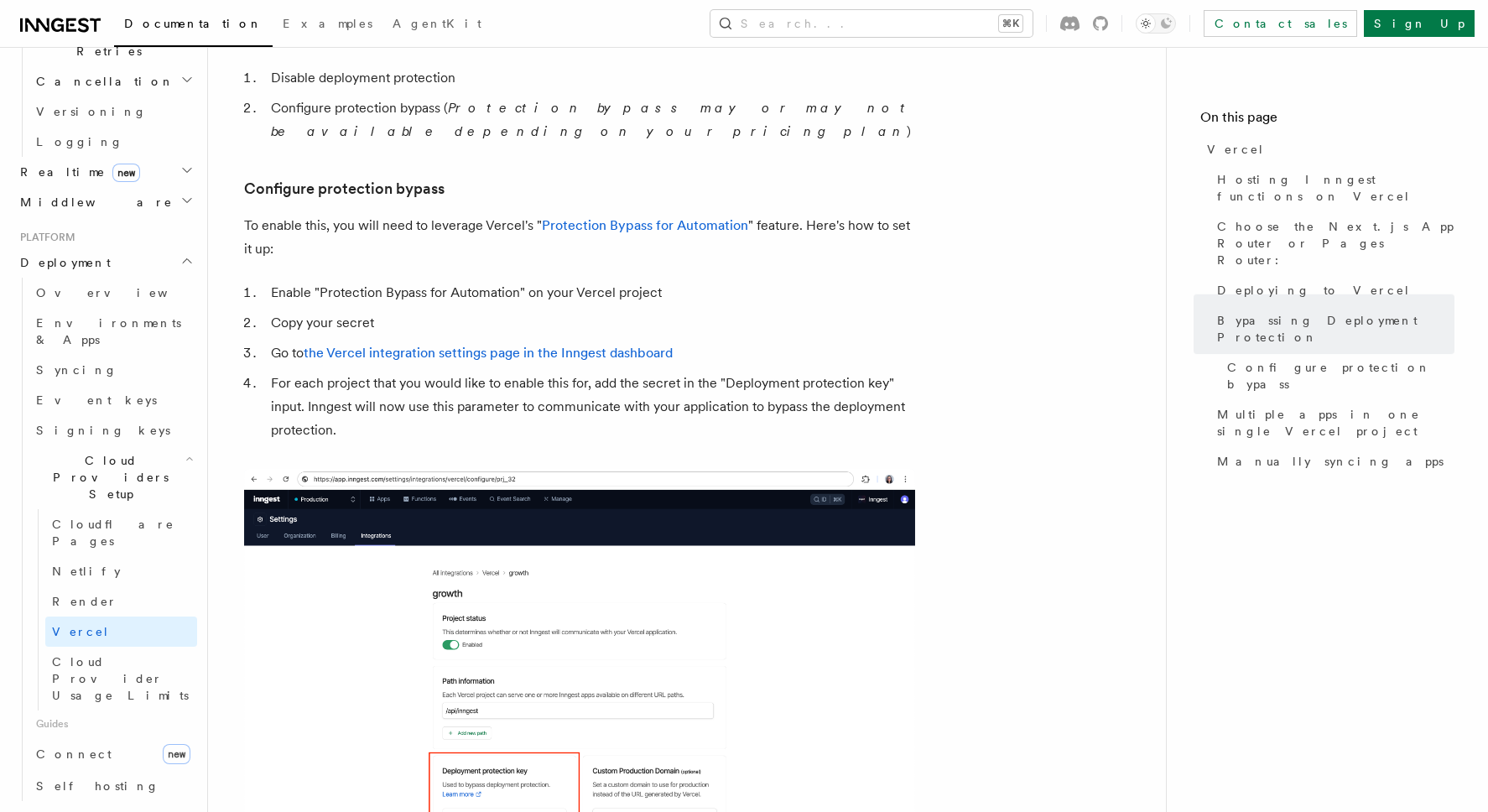
scroll to position [1398, 0]
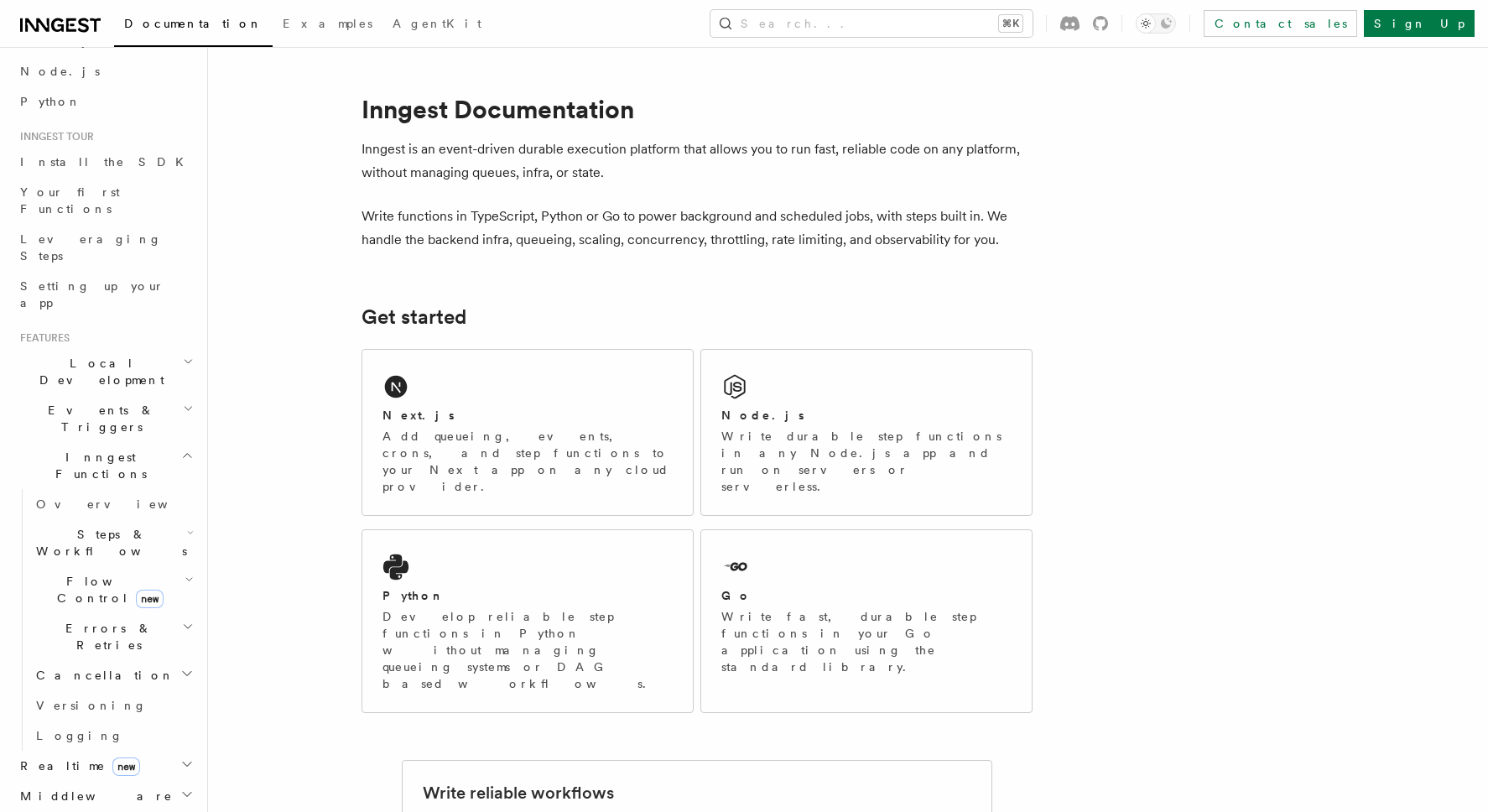
scroll to position [118, 0]
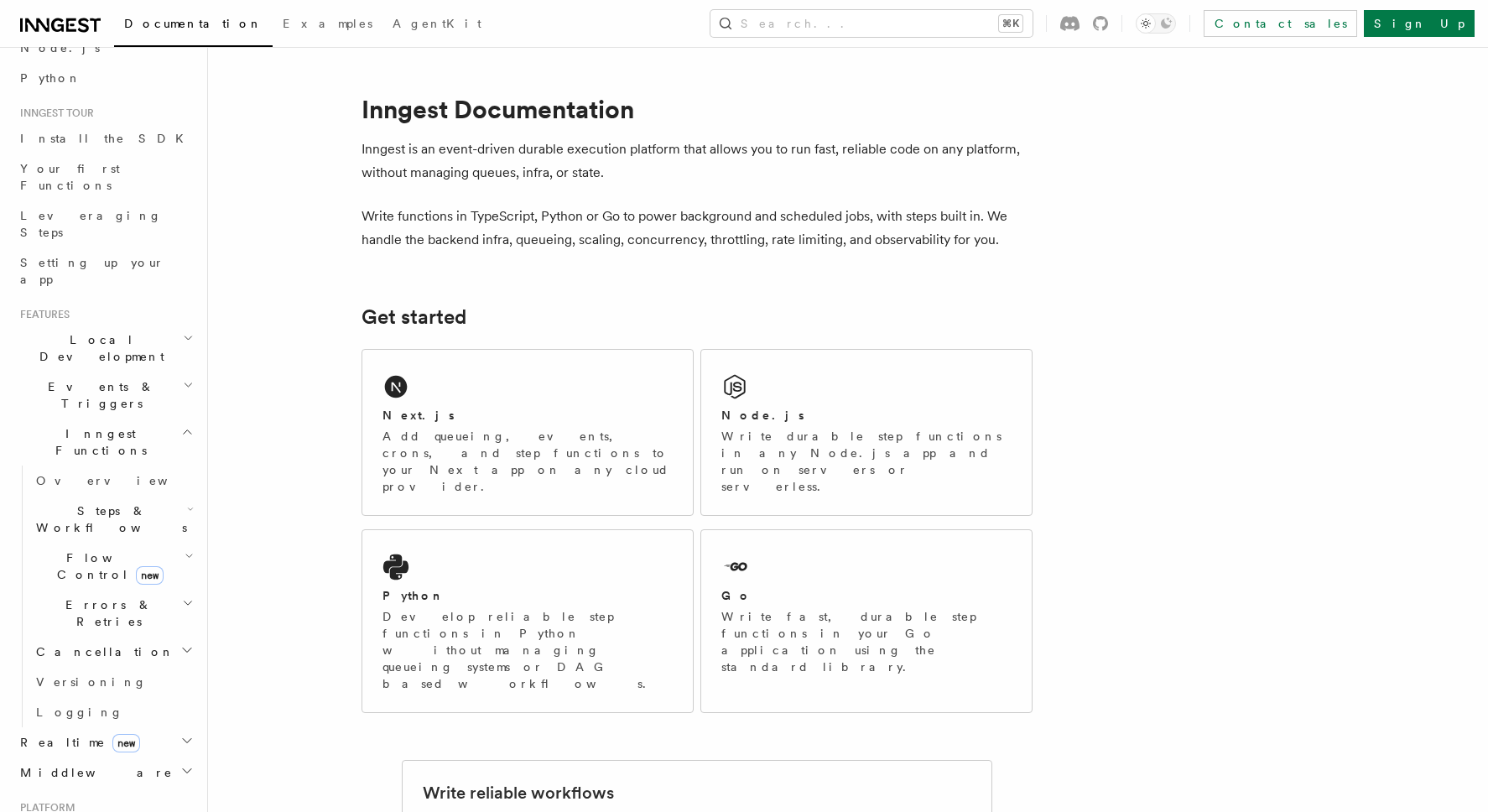
click at [185, 549] on icon "button" at bounding box center [189, 556] width 9 height 14
click at [117, 662] on span "Concurrency" at bounding box center [107, 669] width 111 height 14
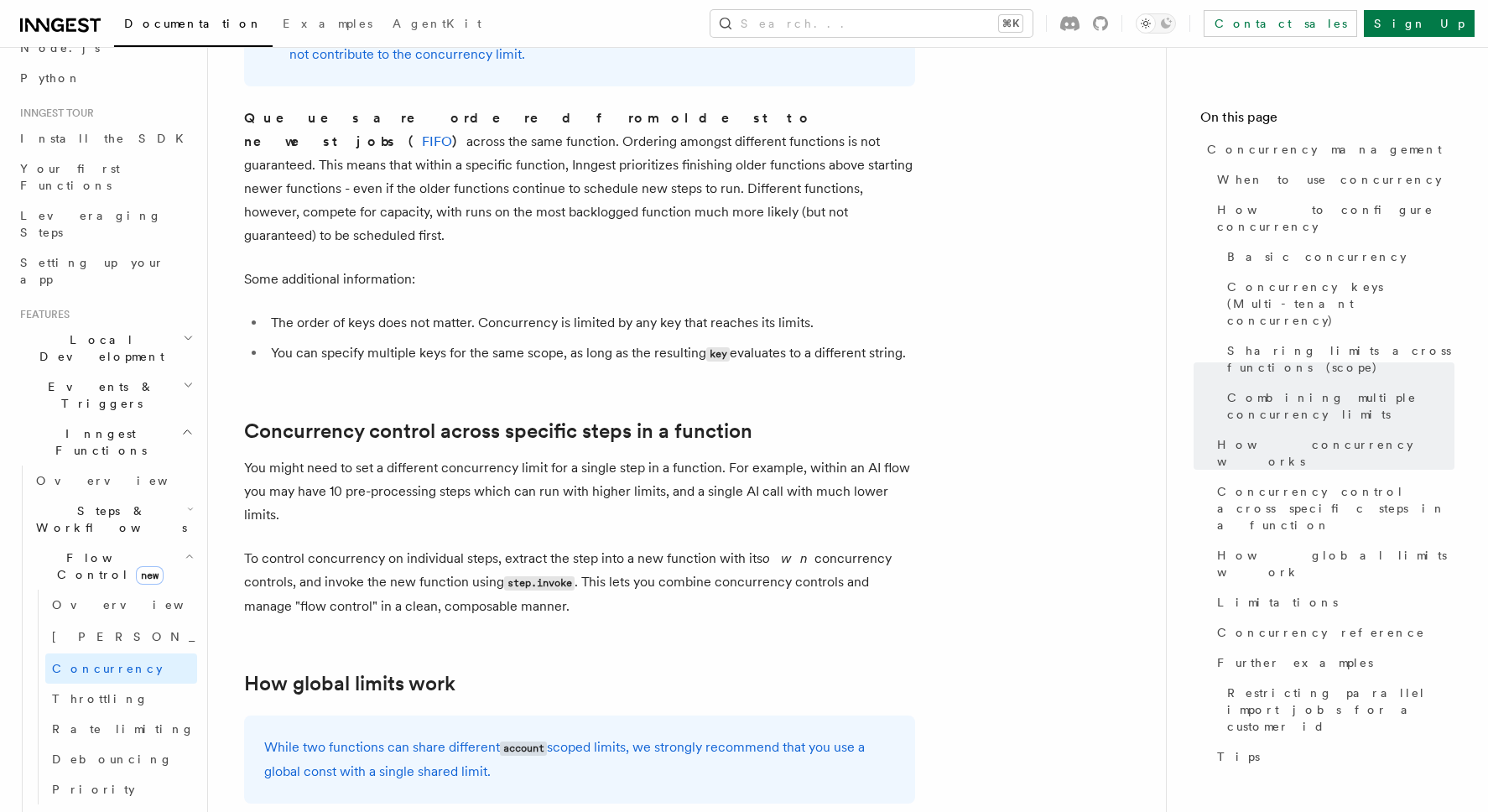
scroll to position [3801, 0]
click at [152, 683] on link "Throttling" at bounding box center [121, 698] width 152 height 30
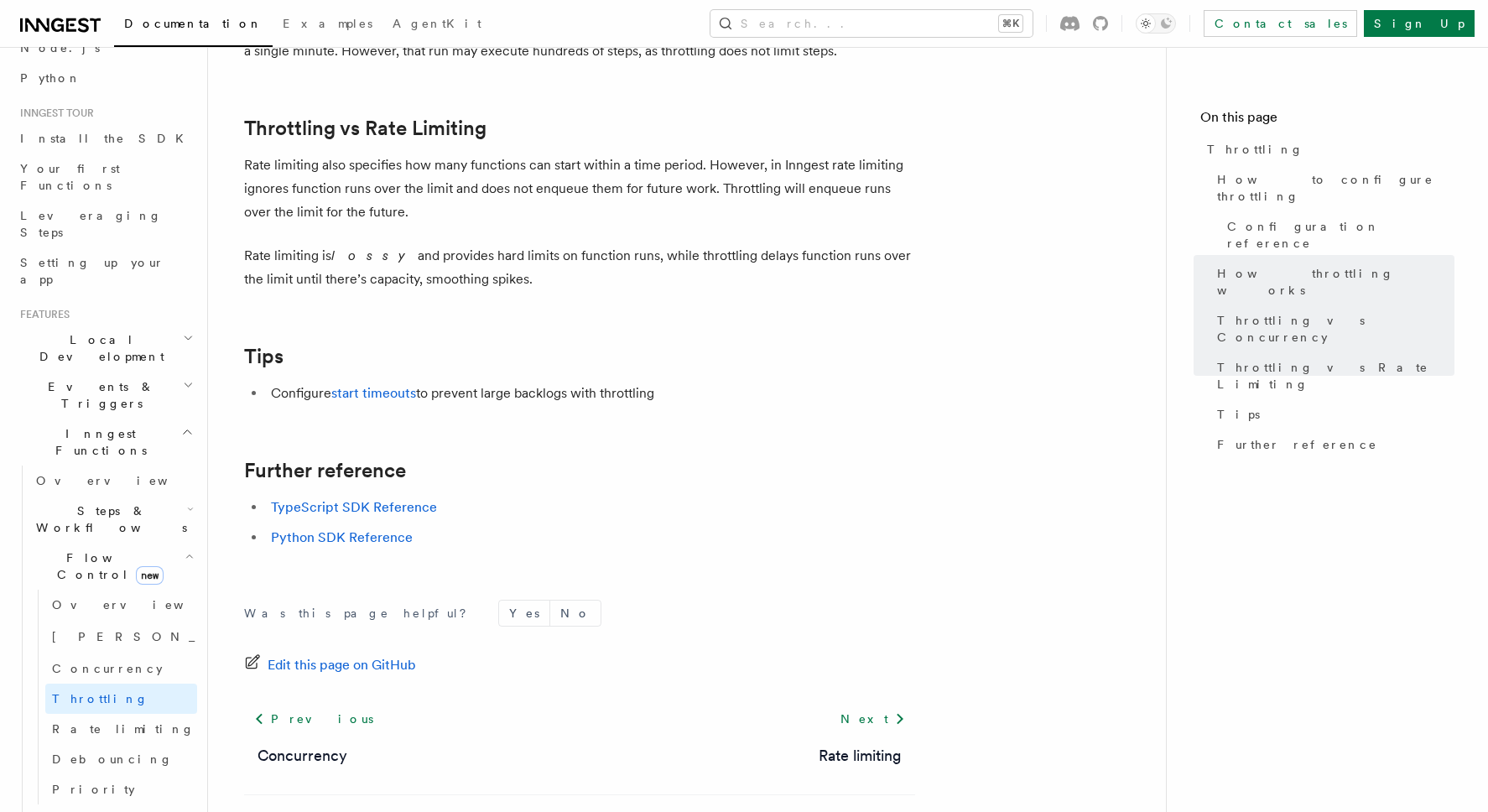
scroll to position [1776, 0]
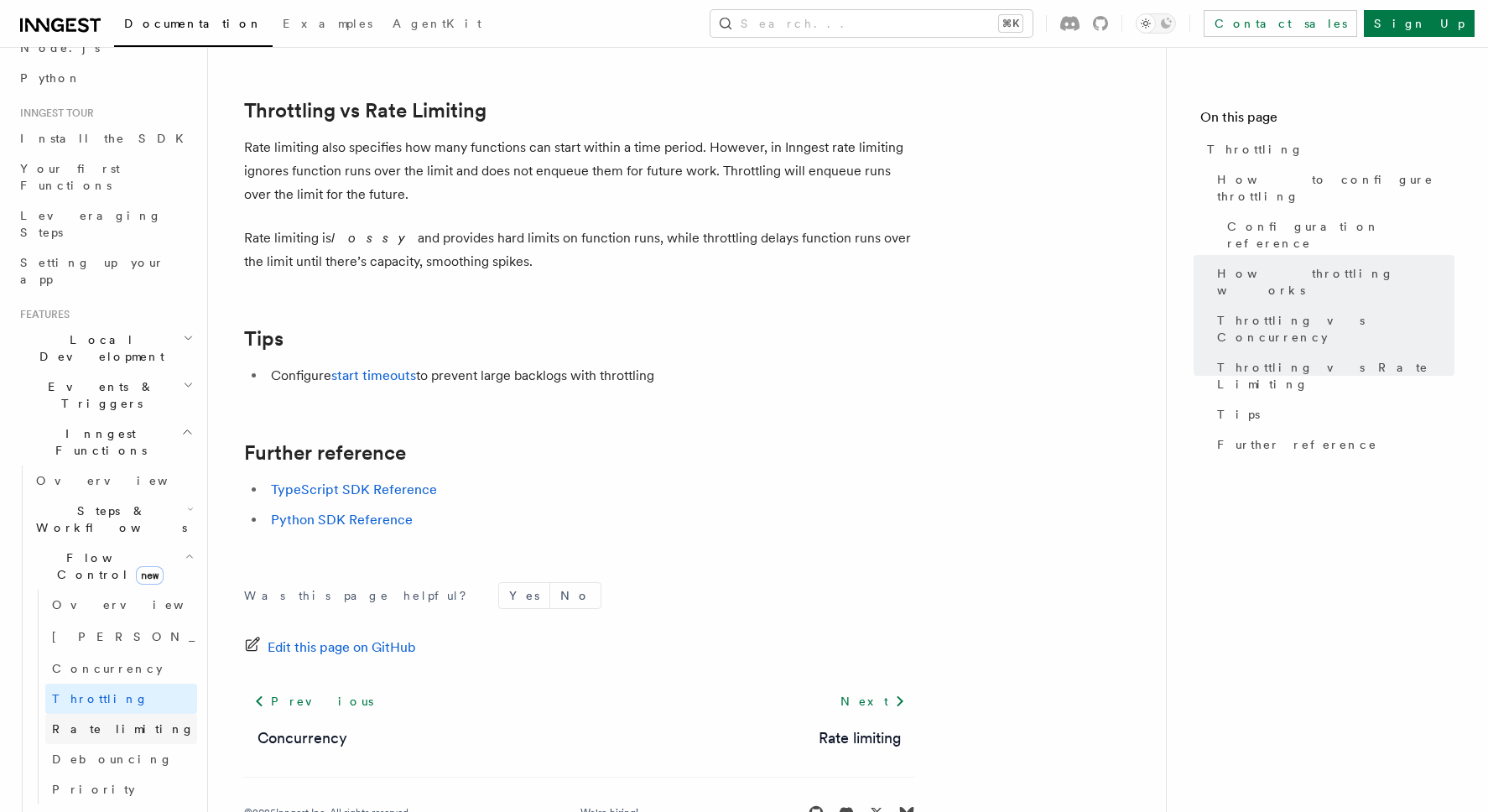
click at [132, 713] on link "Rate limiting" at bounding box center [121, 728] width 152 height 30
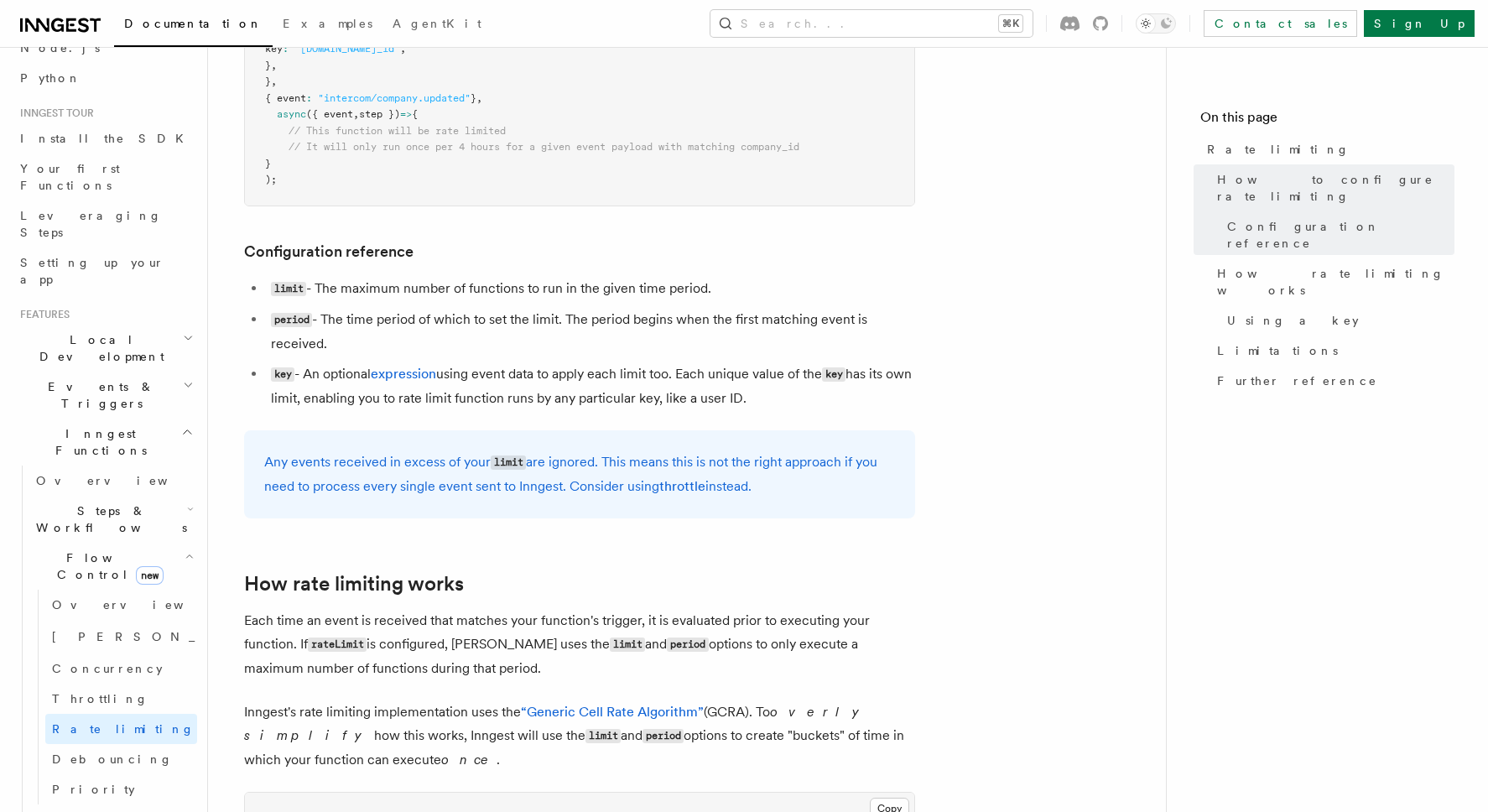
scroll to position [536, 0]
click at [125, 744] on link "Debouncing" at bounding box center [121, 759] width 152 height 30
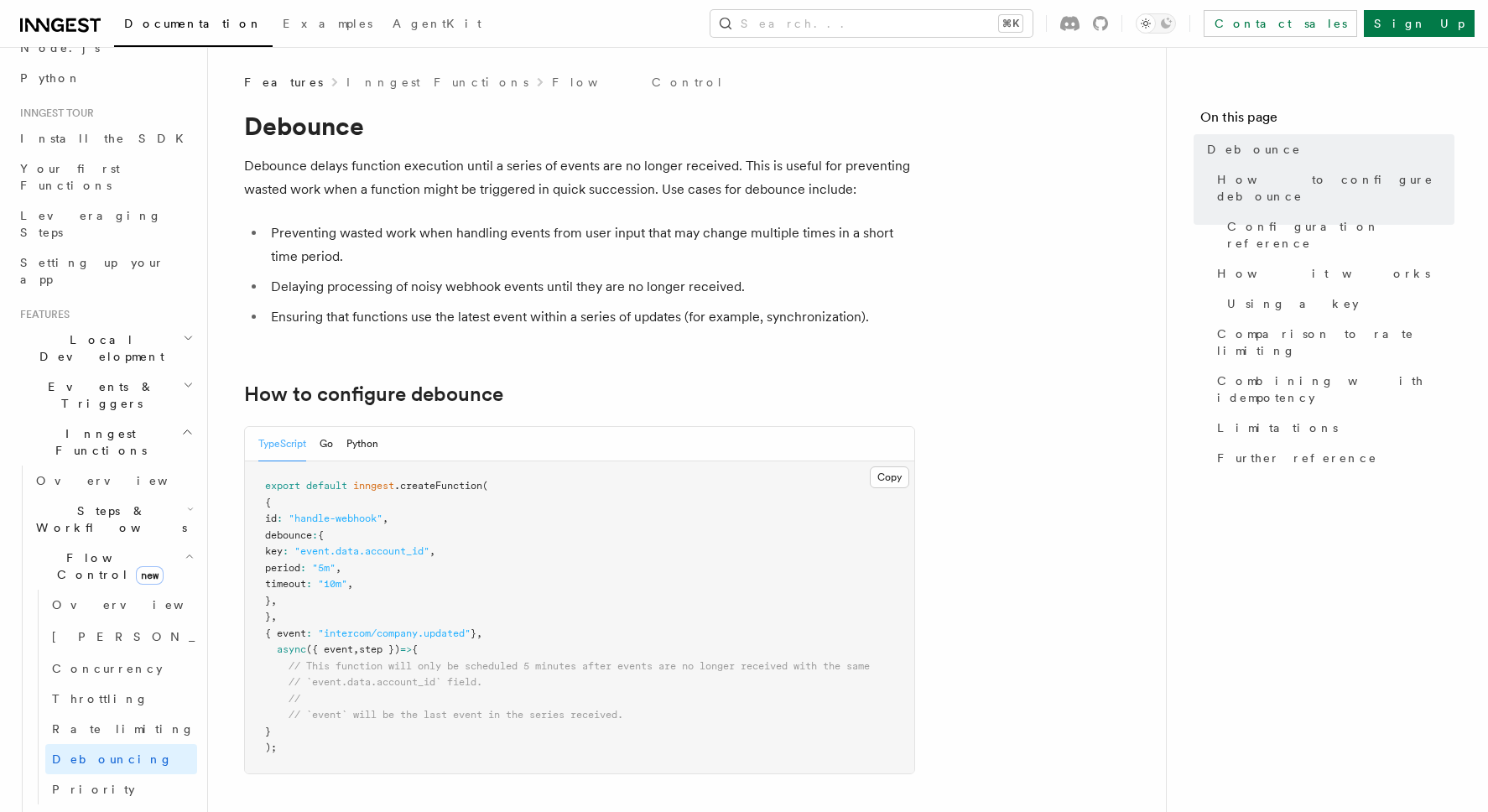
click at [185, 811] on icon "button" at bounding box center [188, 818] width 12 height 14
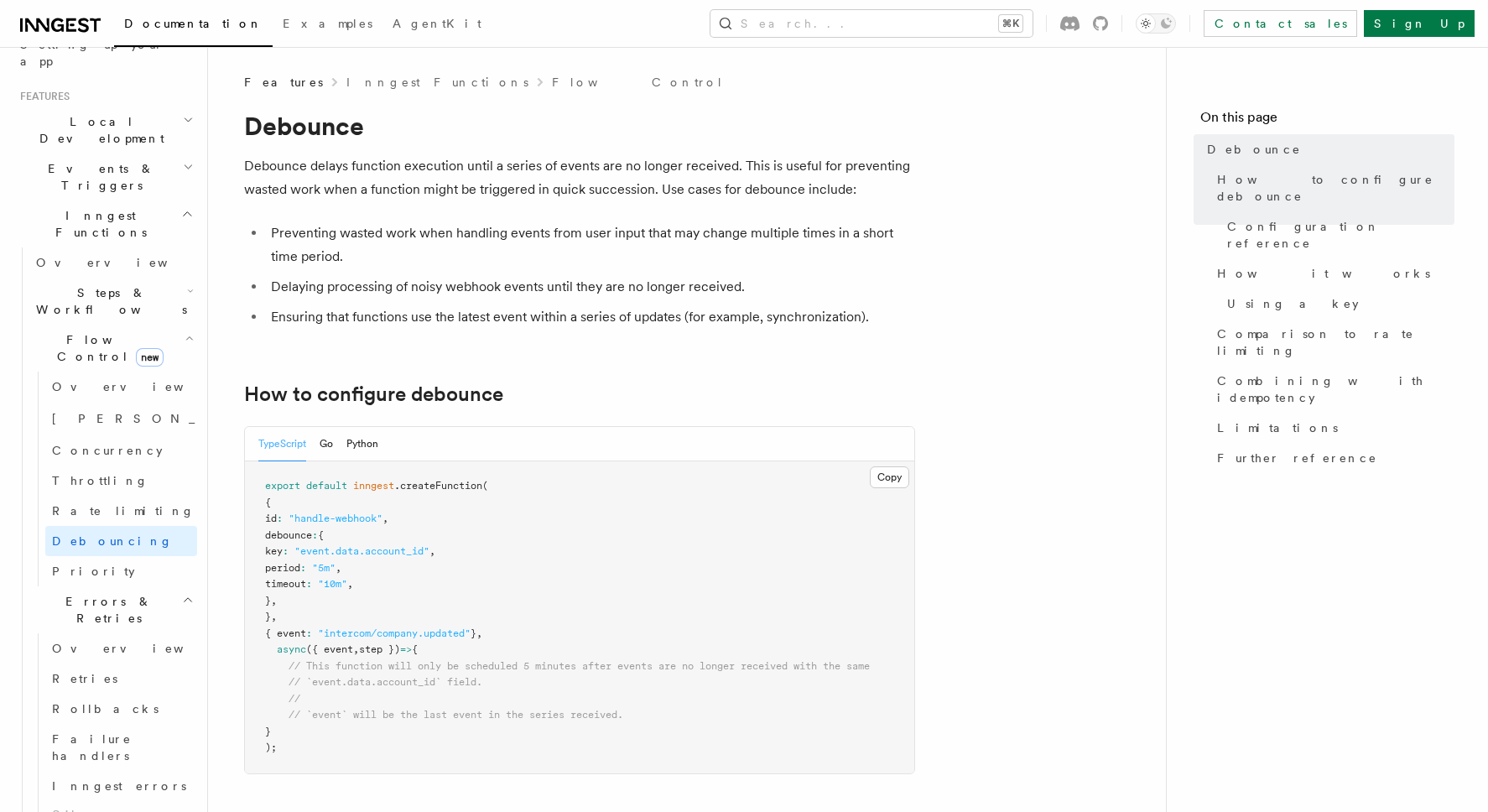
scroll to position [337, 0]
click at [104, 633] on link "Overview" at bounding box center [121, 647] width 152 height 30
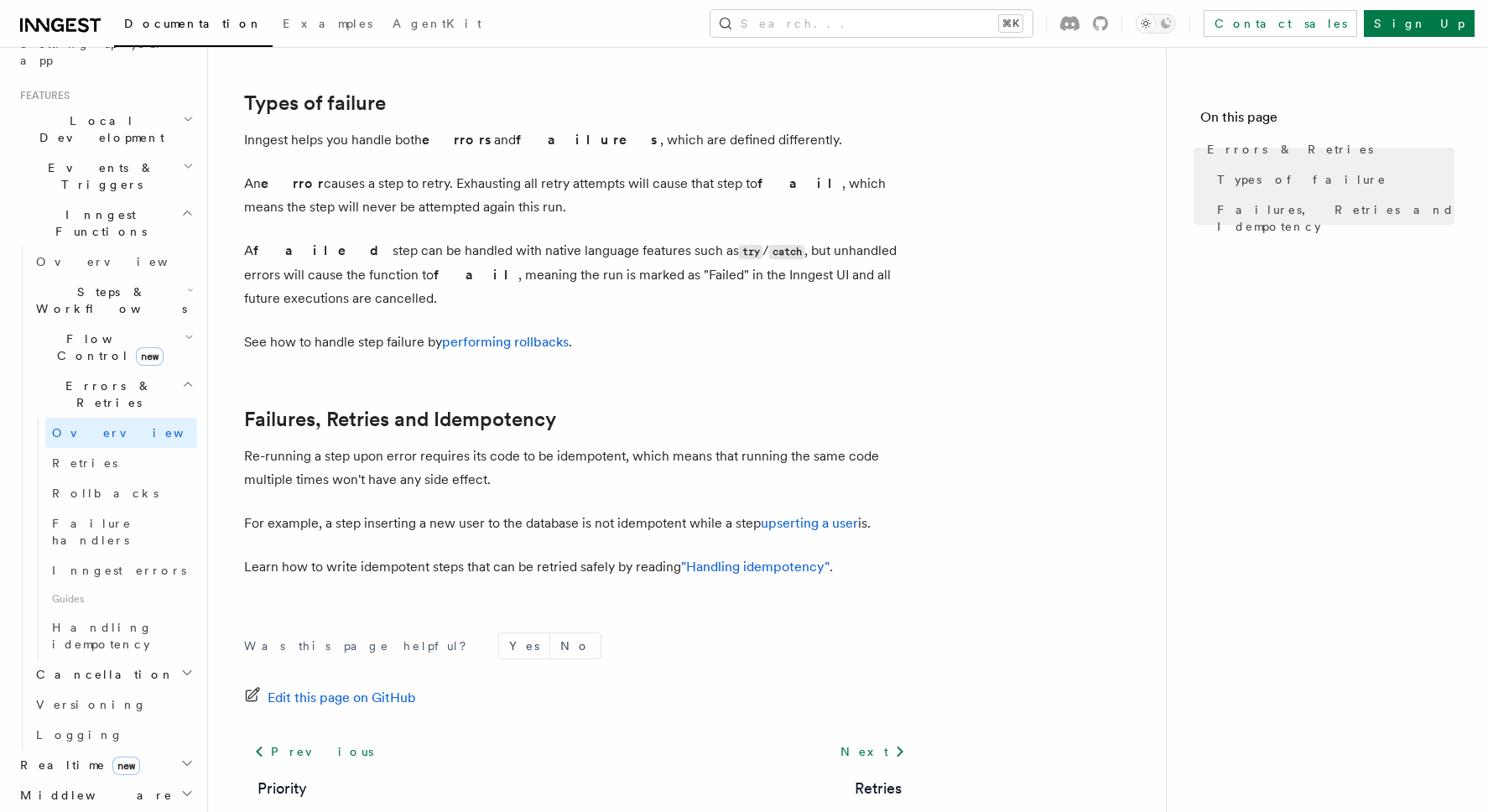
scroll to position [579, 0]
